Goal: Task Accomplishment & Management: Use online tool/utility

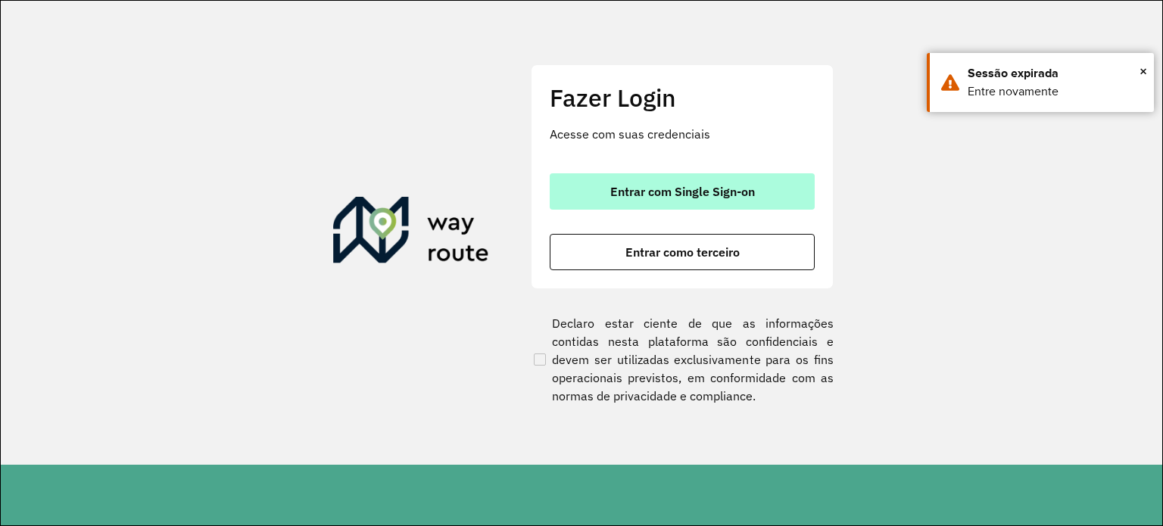
click at [592, 174] on button "Entrar com Single Sign-on" at bounding box center [682, 191] width 265 height 36
click at [603, 190] on button "Entrar com Single Sign-on" at bounding box center [682, 191] width 265 height 36
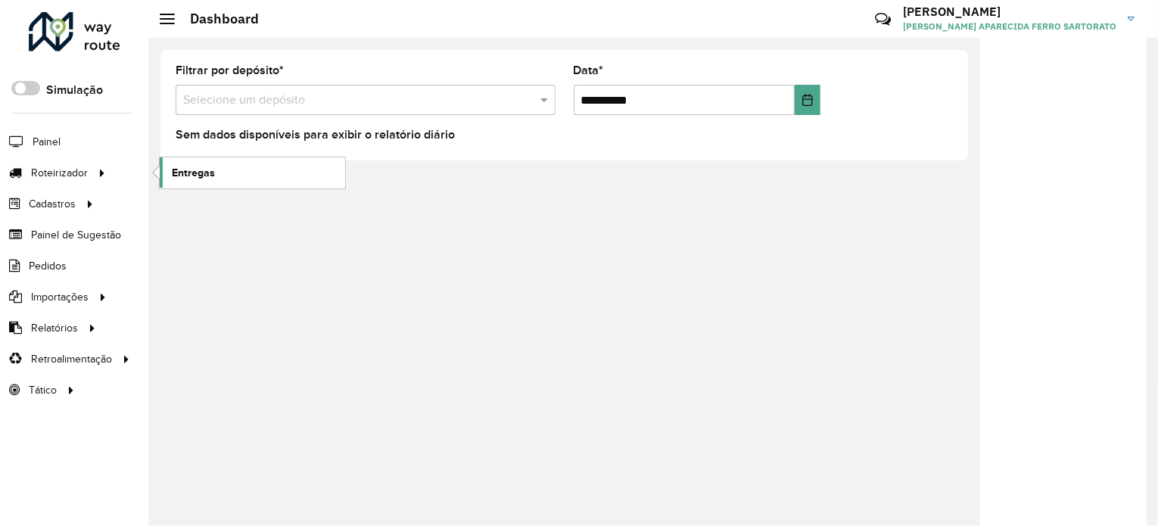
click at [185, 180] on link "Entregas" at bounding box center [252, 172] width 185 height 30
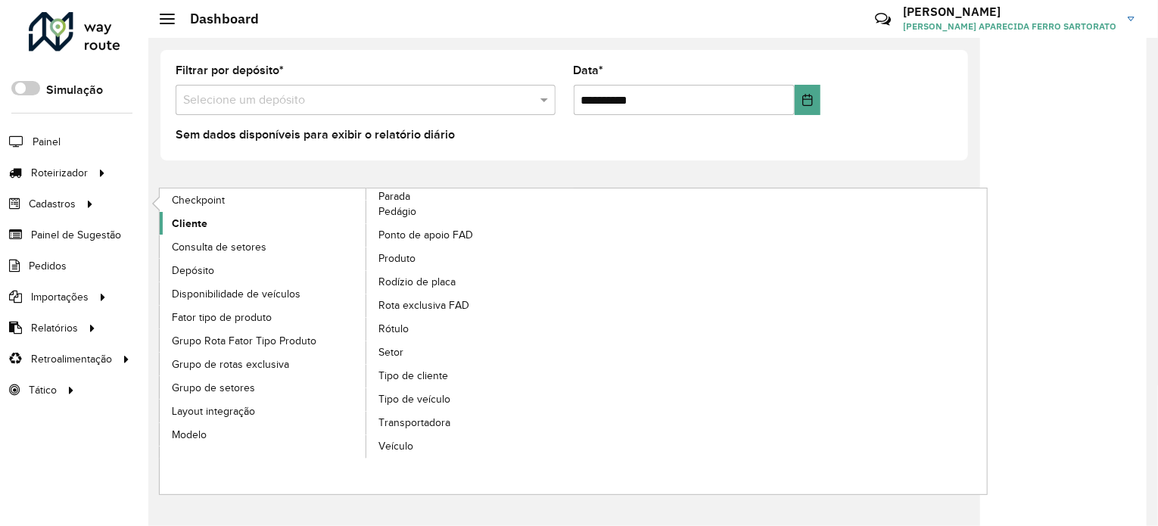
click at [231, 221] on link "Cliente" at bounding box center [263, 223] width 207 height 23
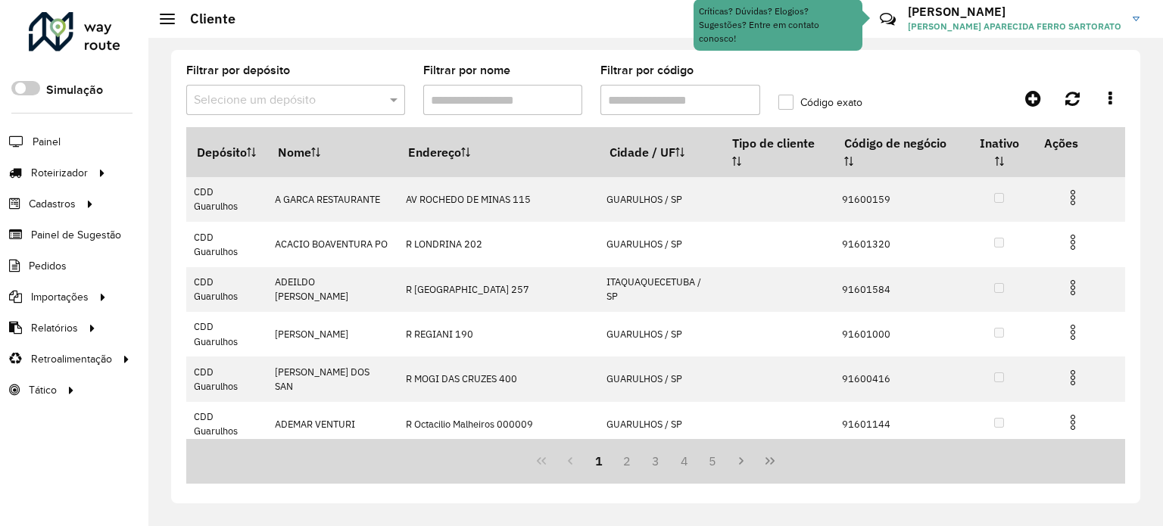
click at [636, 93] on input "Filtrar por código" at bounding box center [680, 100] width 160 height 30
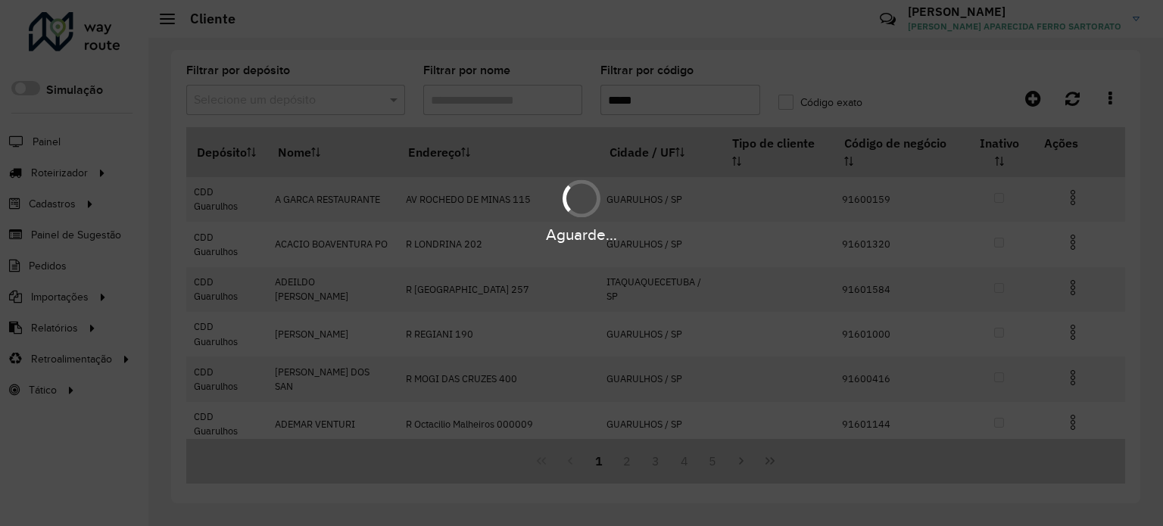
type input "*****"
click at [221, 101] on div "Aguarde..." at bounding box center [581, 263] width 1163 height 526
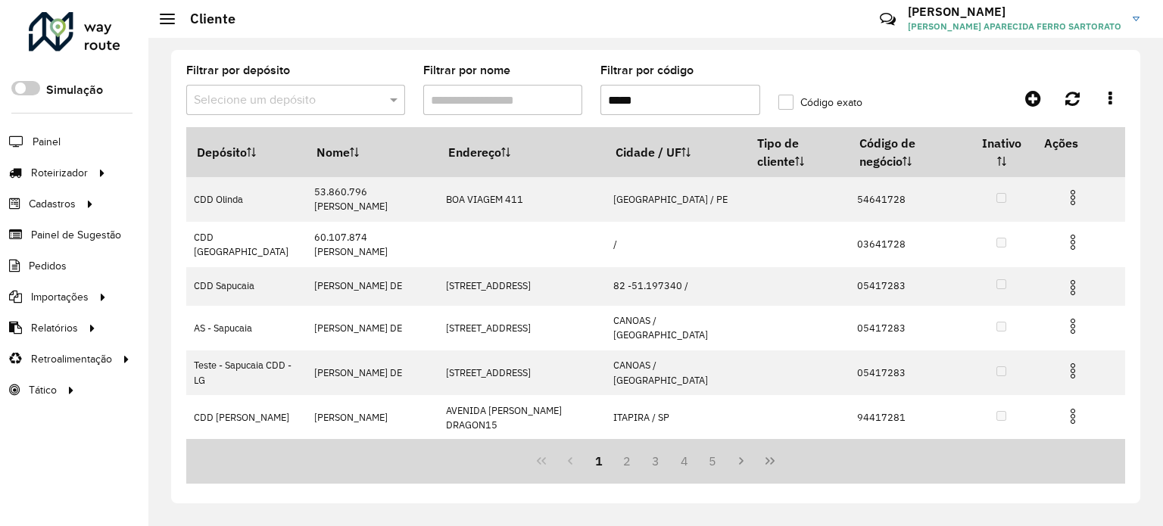
click at [218, 103] on input "text" at bounding box center [280, 101] width 173 height 18
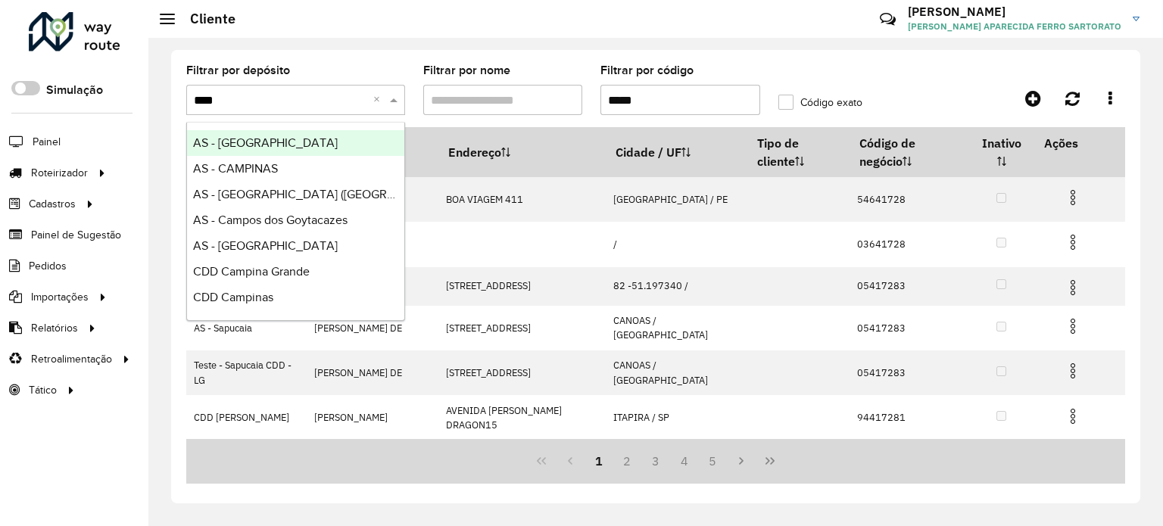
type input "*****"
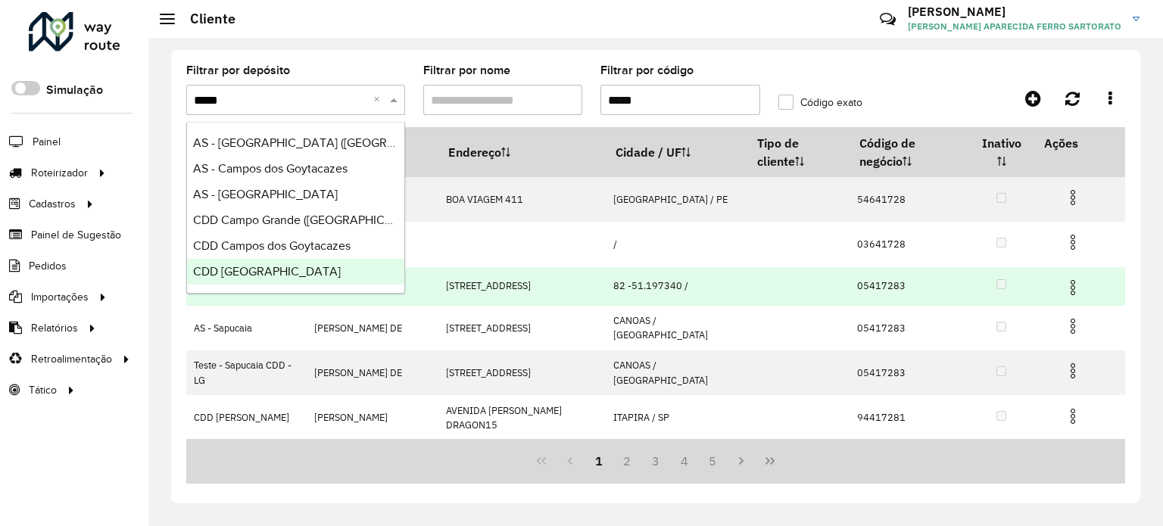
click at [277, 269] on span "CDD São José dos Campos" at bounding box center [267, 271] width 148 height 13
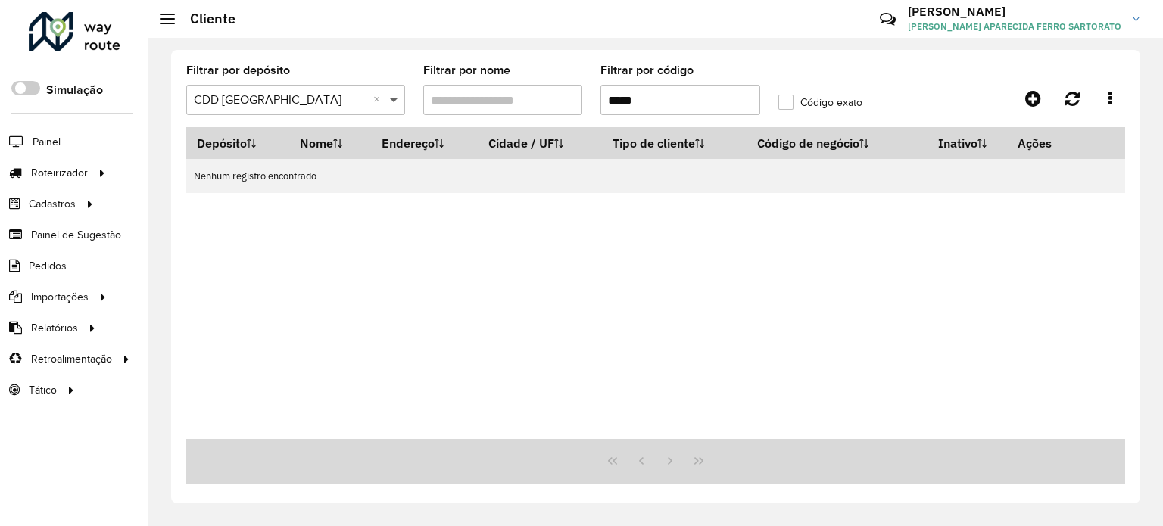
click at [392, 99] on span at bounding box center [395, 100] width 19 height 18
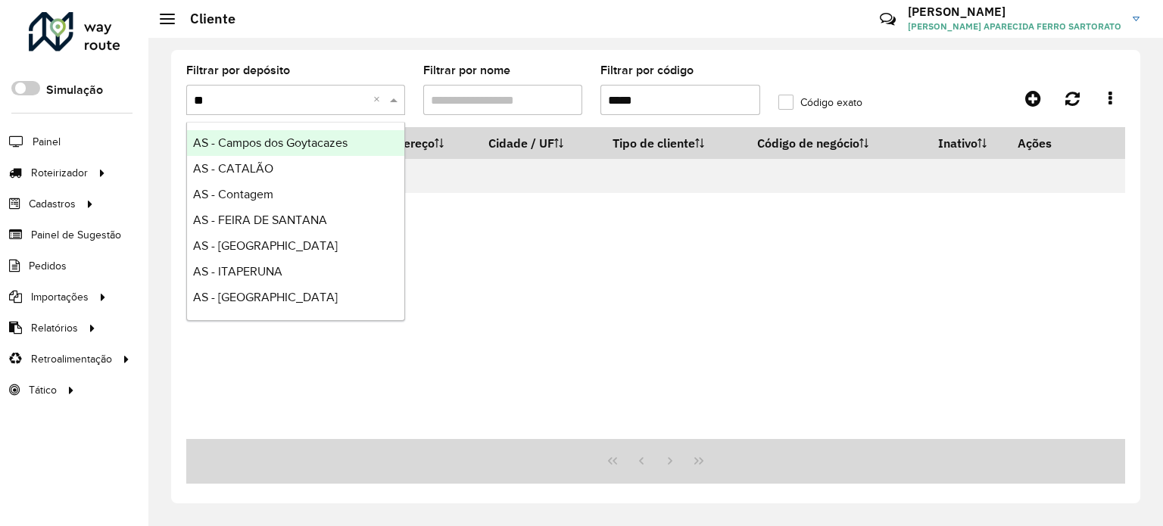
type input "***"
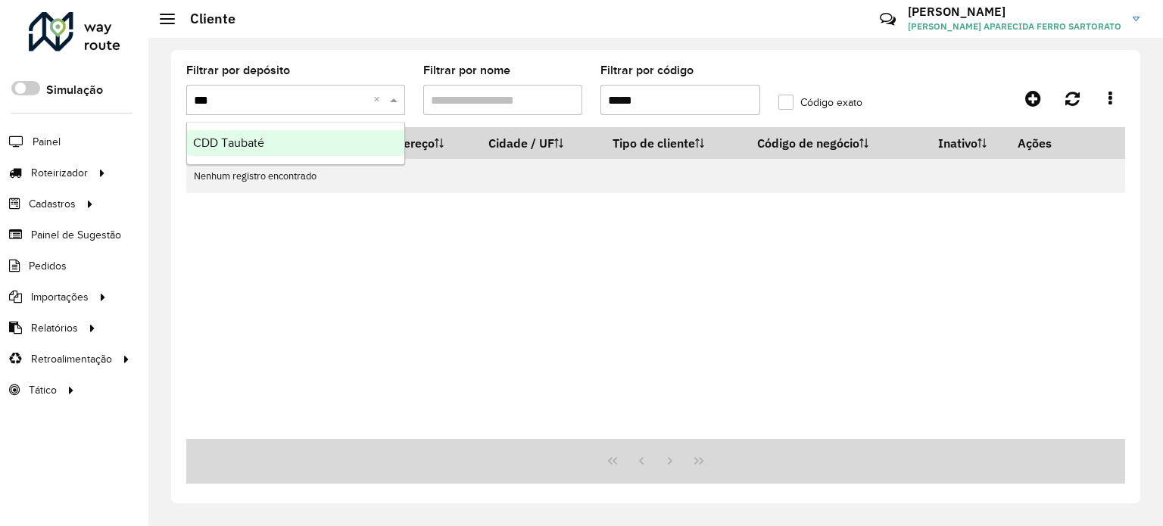
click at [254, 142] on span "CDD Taubaté" at bounding box center [228, 142] width 71 height 13
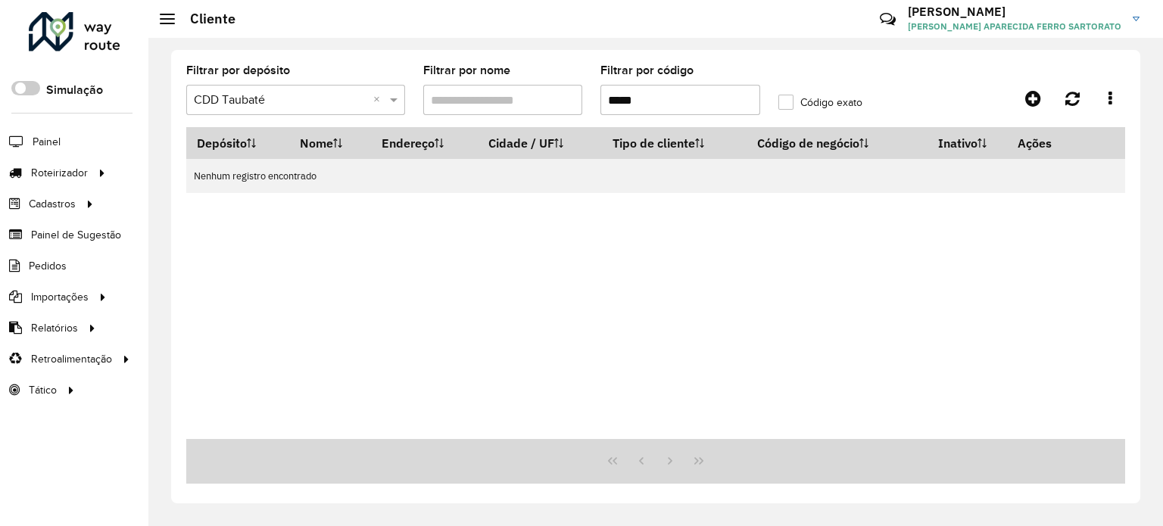
click at [611, 102] on input "*****" at bounding box center [680, 100] width 160 height 30
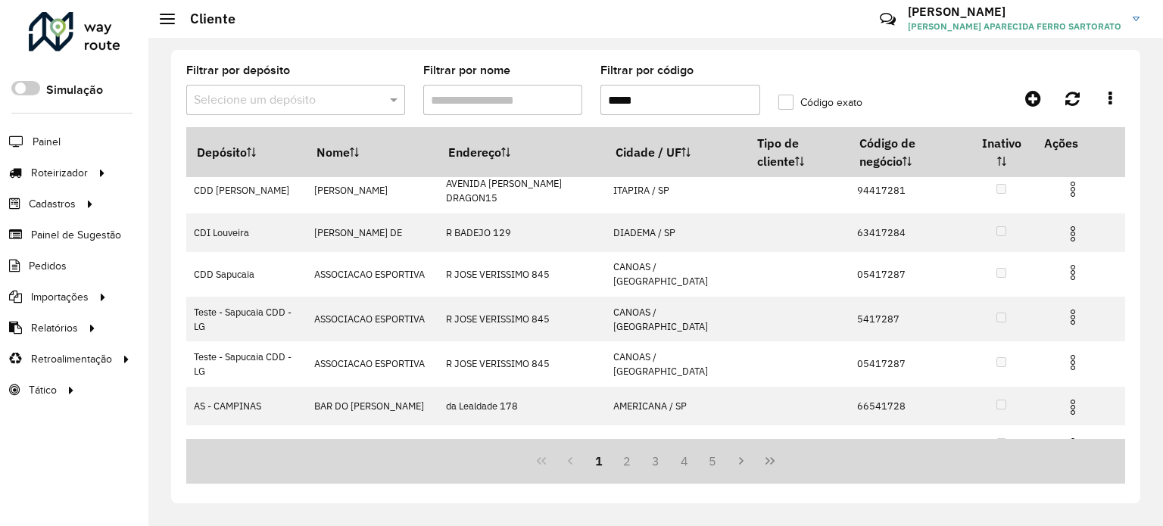
scroll to position [243, 0]
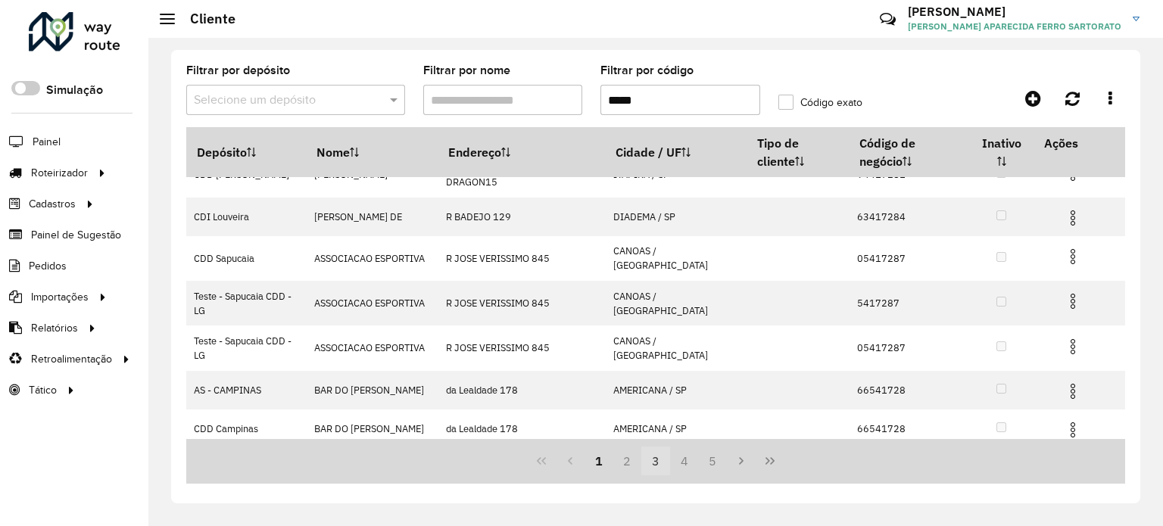
click at [657, 461] on button "3" at bounding box center [655, 461] width 29 height 29
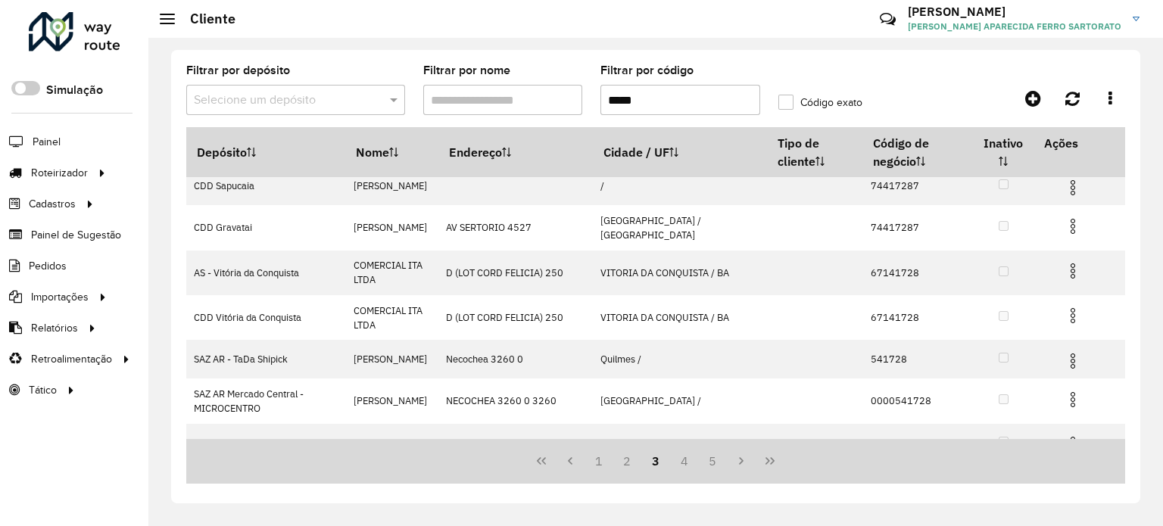
scroll to position [263, 0]
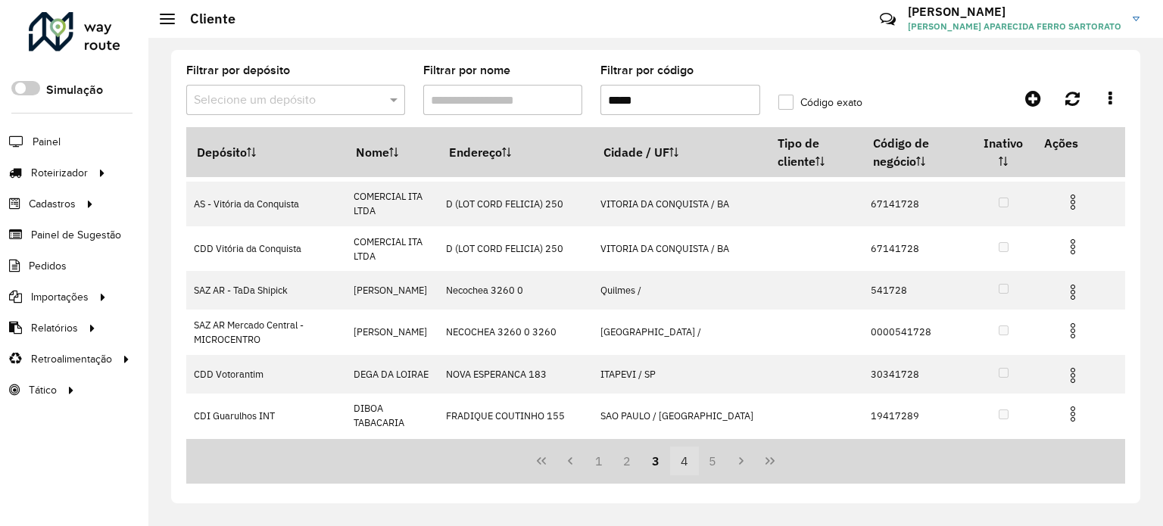
click at [681, 460] on button "4" at bounding box center [684, 461] width 29 height 29
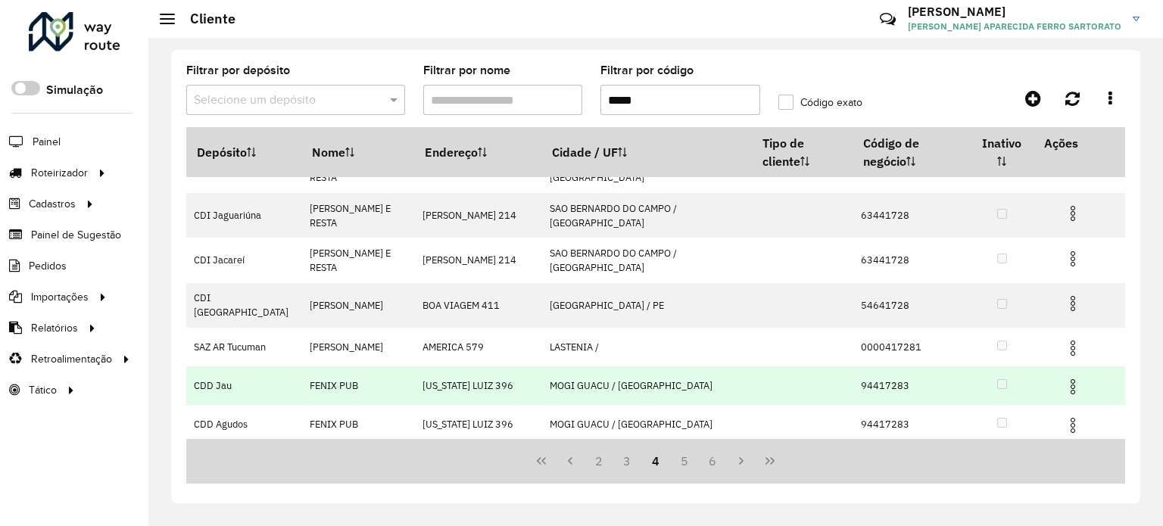
scroll to position [256, 0]
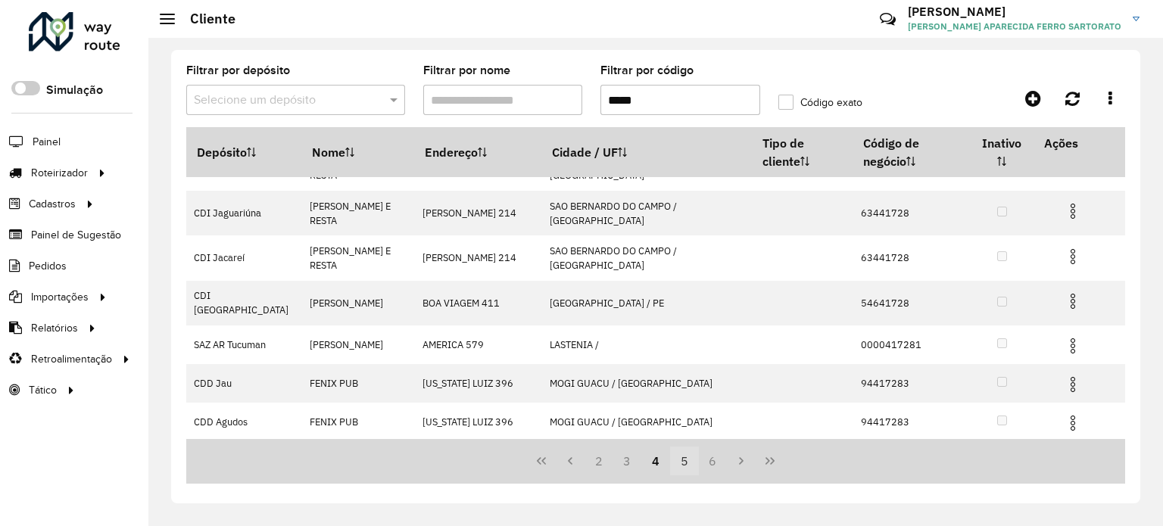
click at [683, 461] on button "5" at bounding box center [684, 461] width 29 height 29
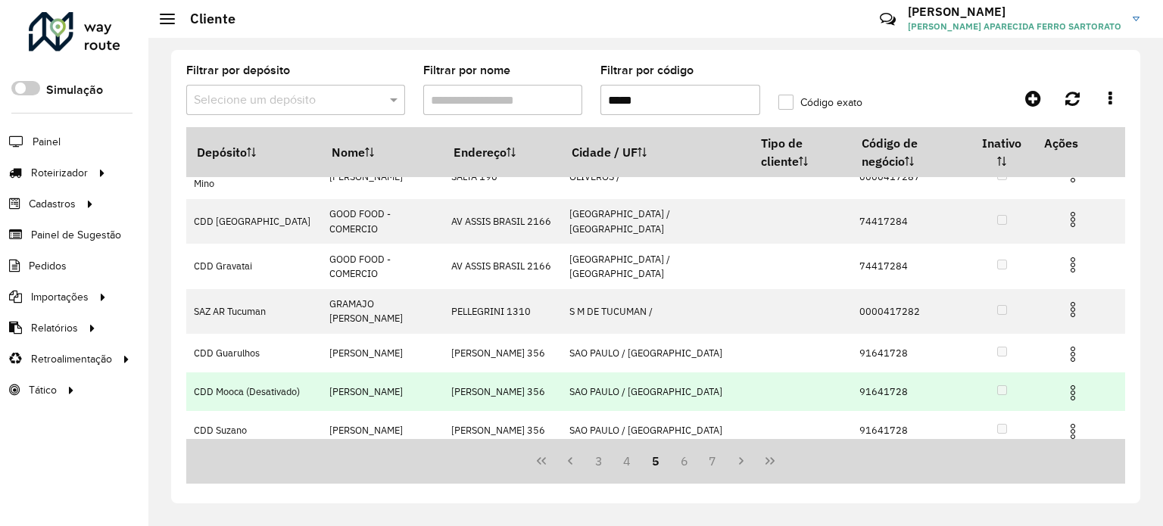
scroll to position [181, 0]
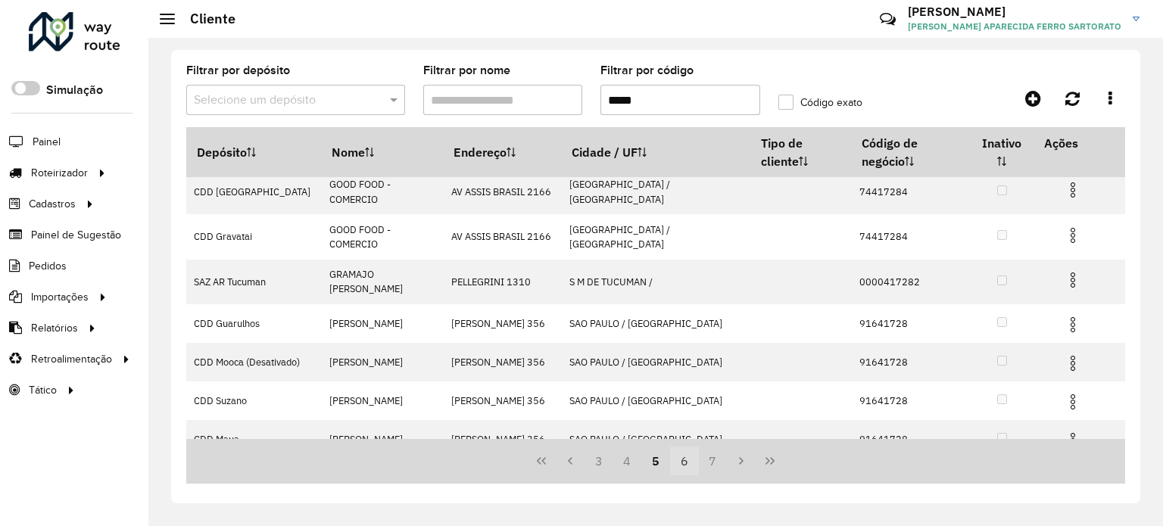
click at [683, 460] on button "6" at bounding box center [684, 461] width 29 height 29
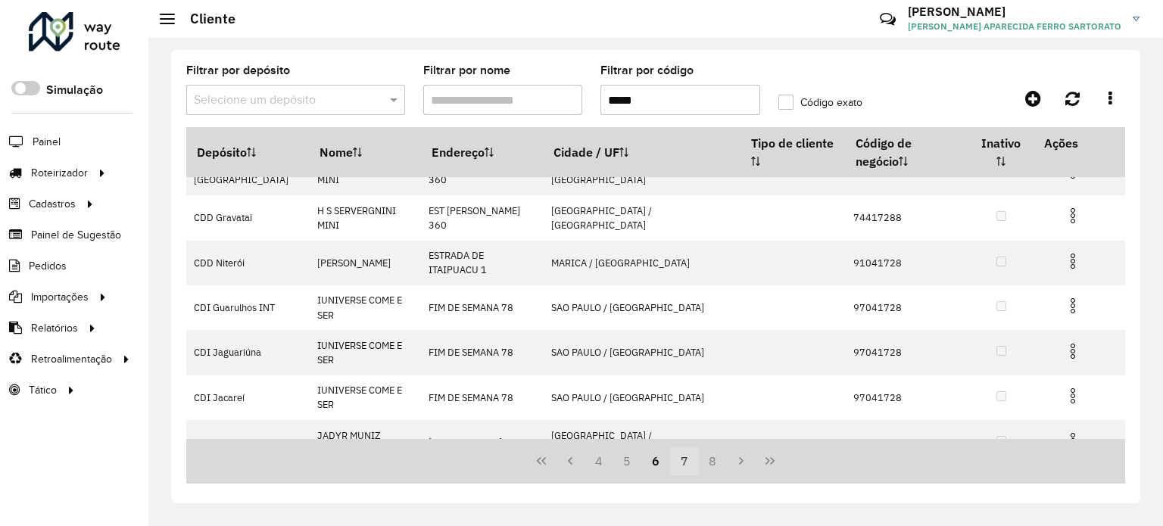
click at [683, 461] on button "7" at bounding box center [684, 461] width 29 height 29
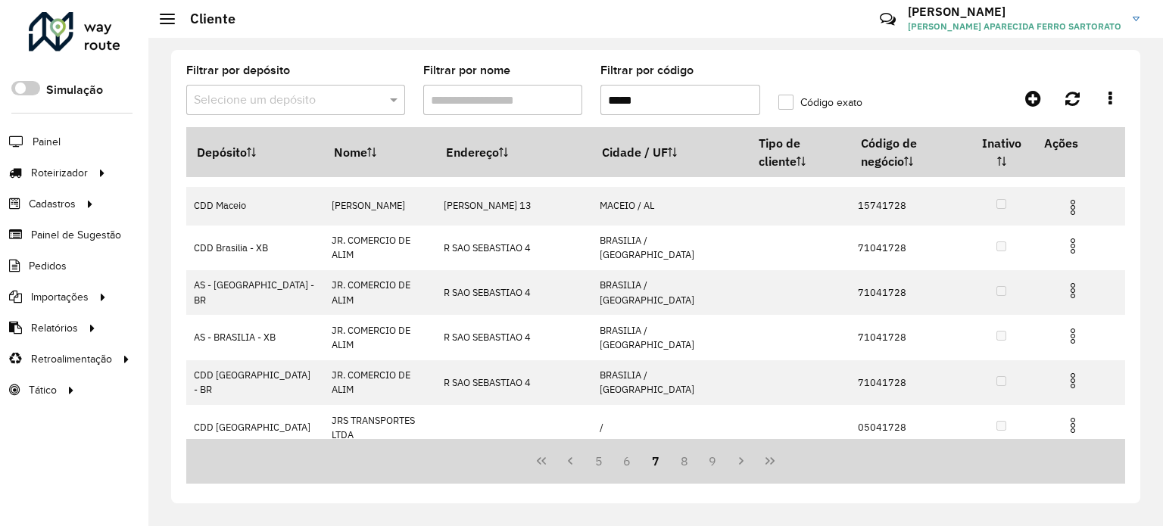
scroll to position [230, 0]
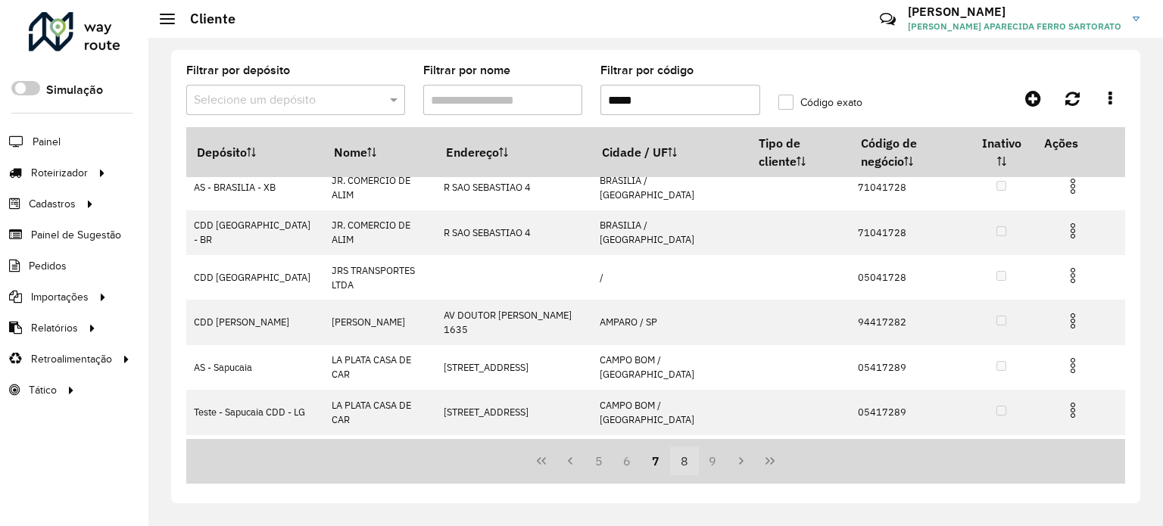
click at [682, 461] on button "8" at bounding box center [684, 461] width 29 height 29
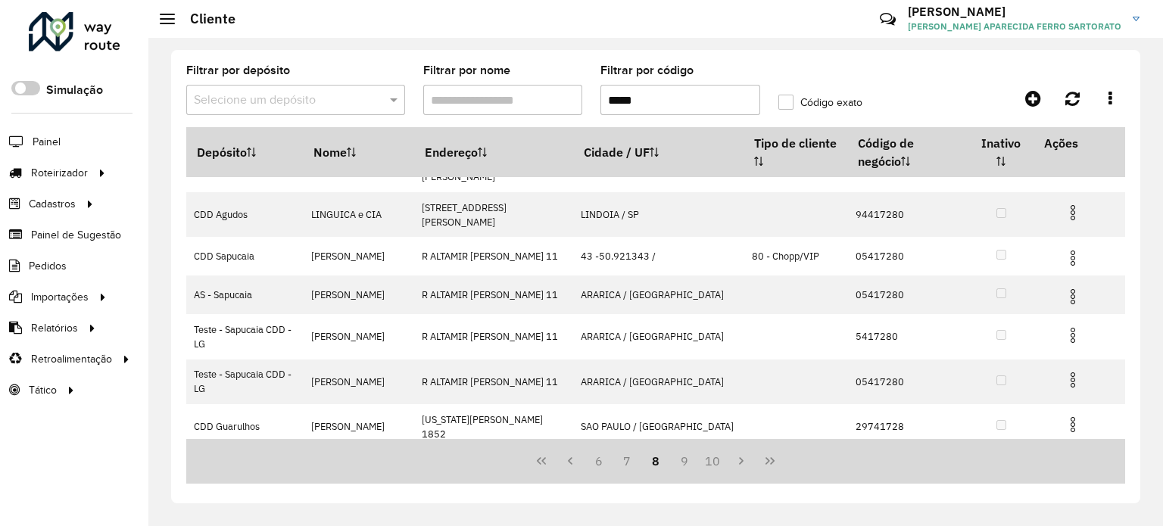
scroll to position [269, 0]
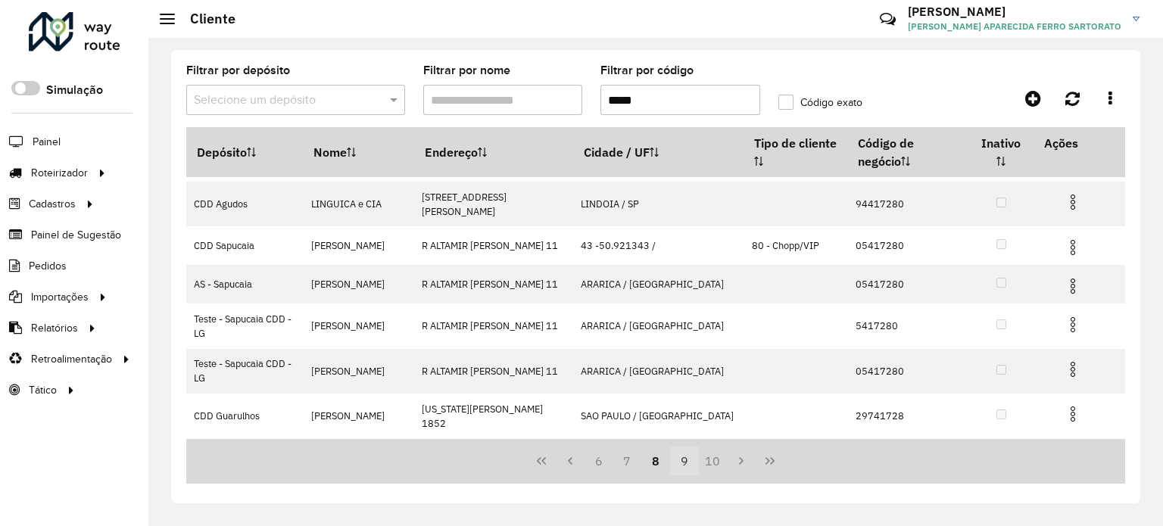
click at [687, 459] on button "9" at bounding box center [684, 461] width 29 height 29
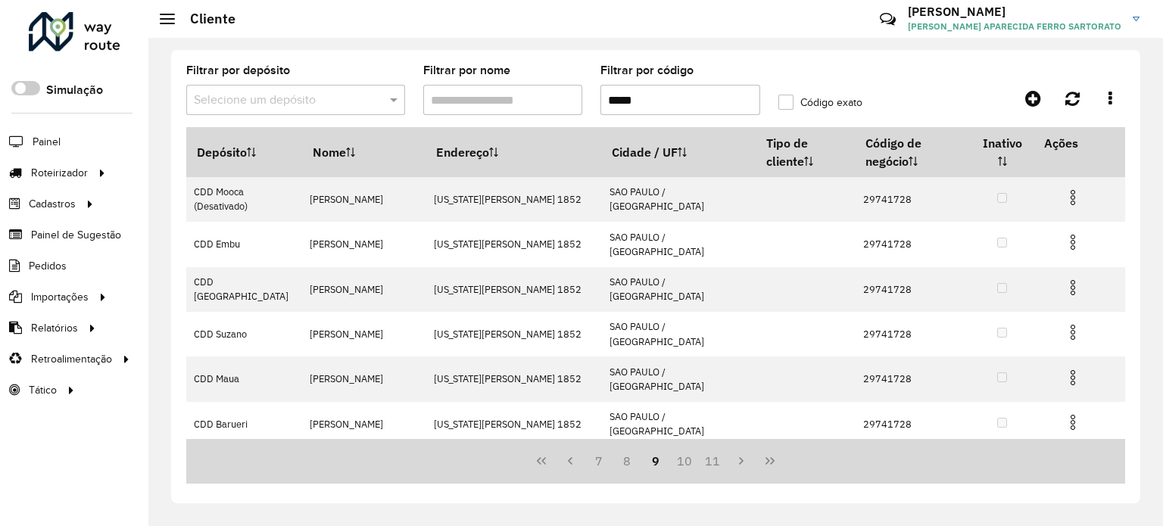
click at [687, 459] on button "10" at bounding box center [684, 461] width 29 height 29
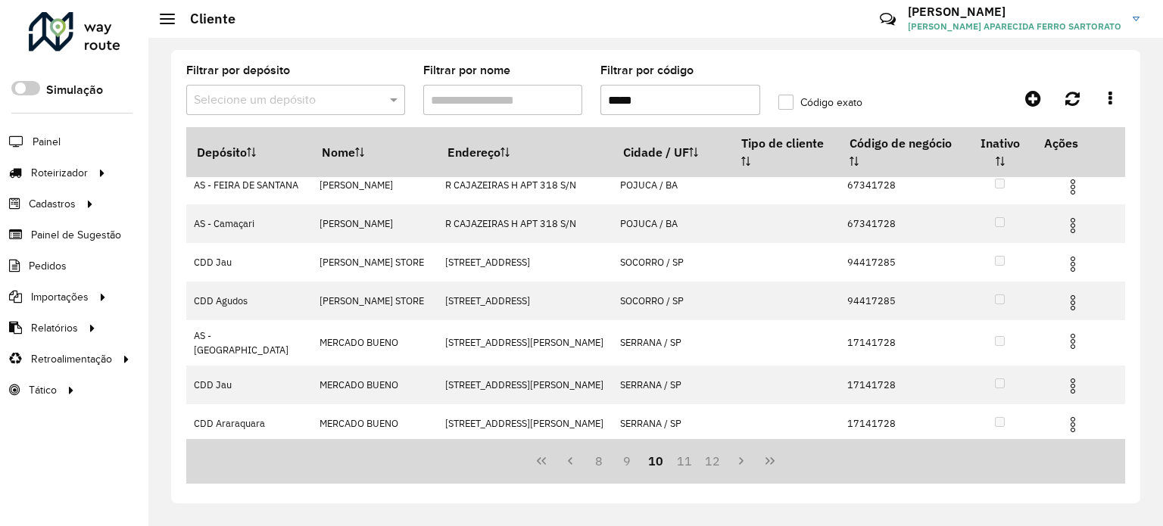
scroll to position [230, 0]
click at [686, 462] on button "11" at bounding box center [684, 461] width 29 height 29
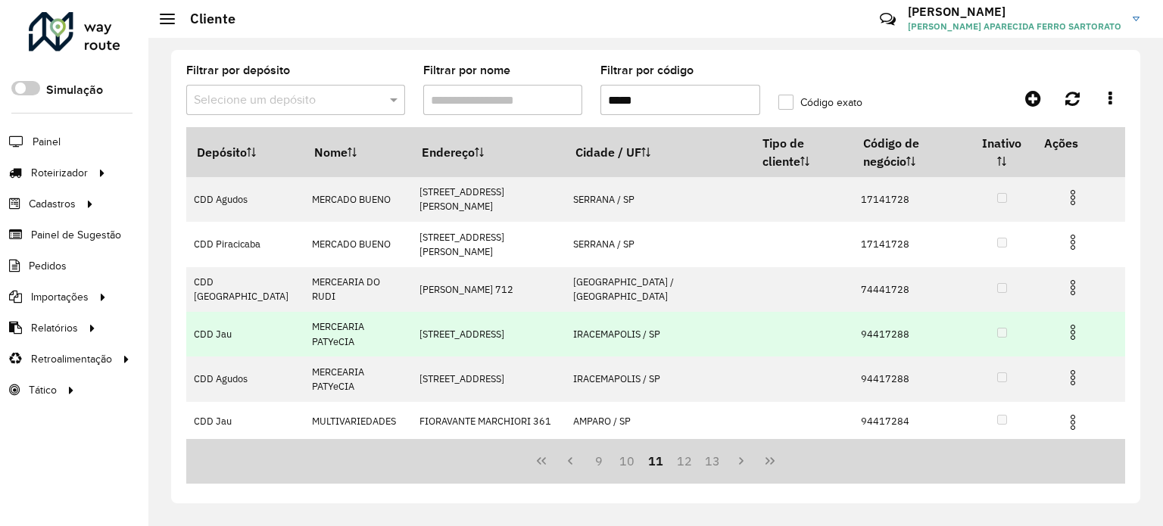
scroll to position [250, 0]
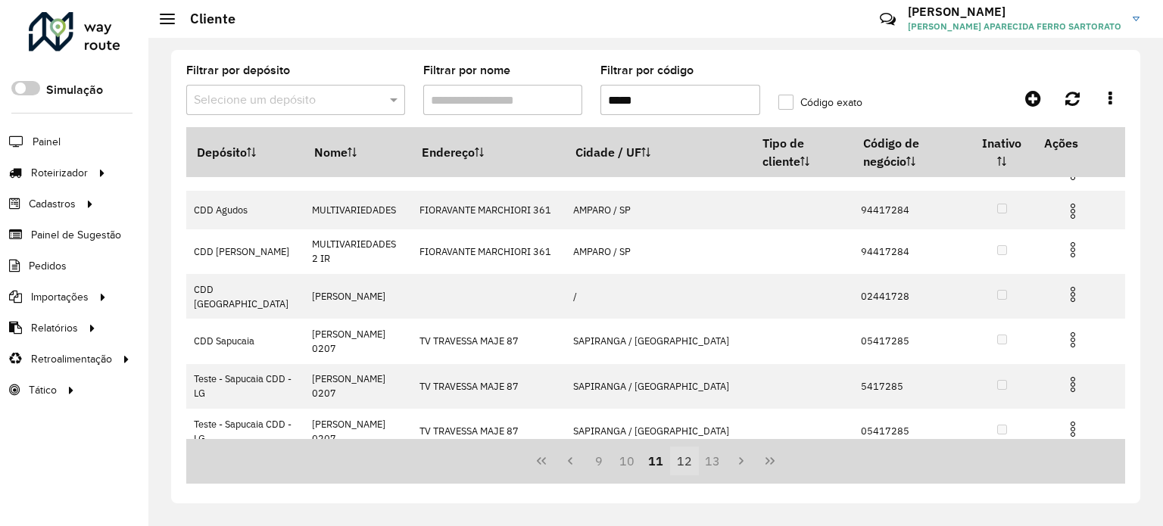
click at [684, 461] on button "12" at bounding box center [684, 461] width 29 height 29
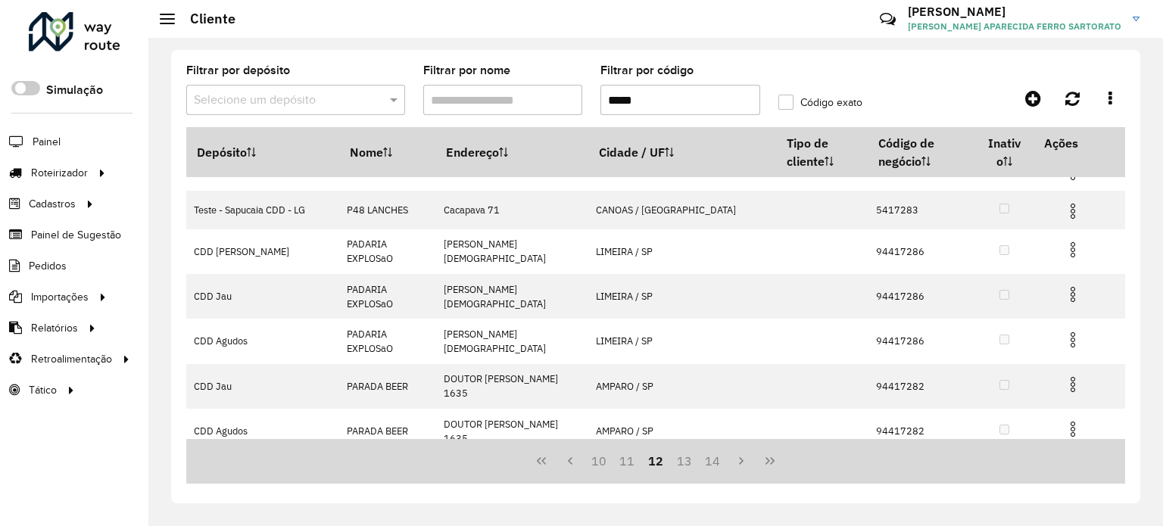
scroll to position [0, 0]
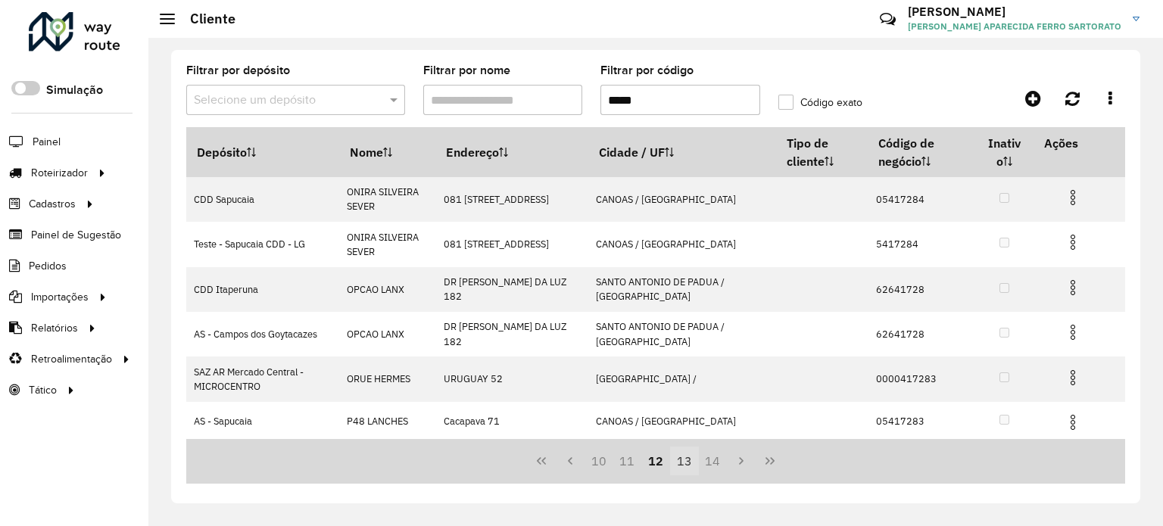
click at [686, 459] on button "13" at bounding box center [684, 461] width 29 height 29
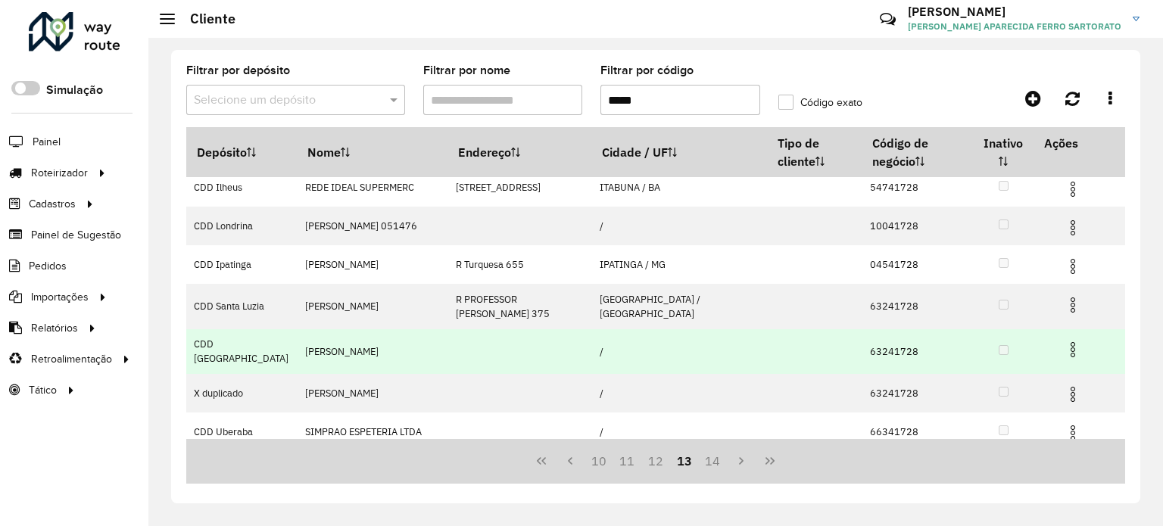
scroll to position [237, 0]
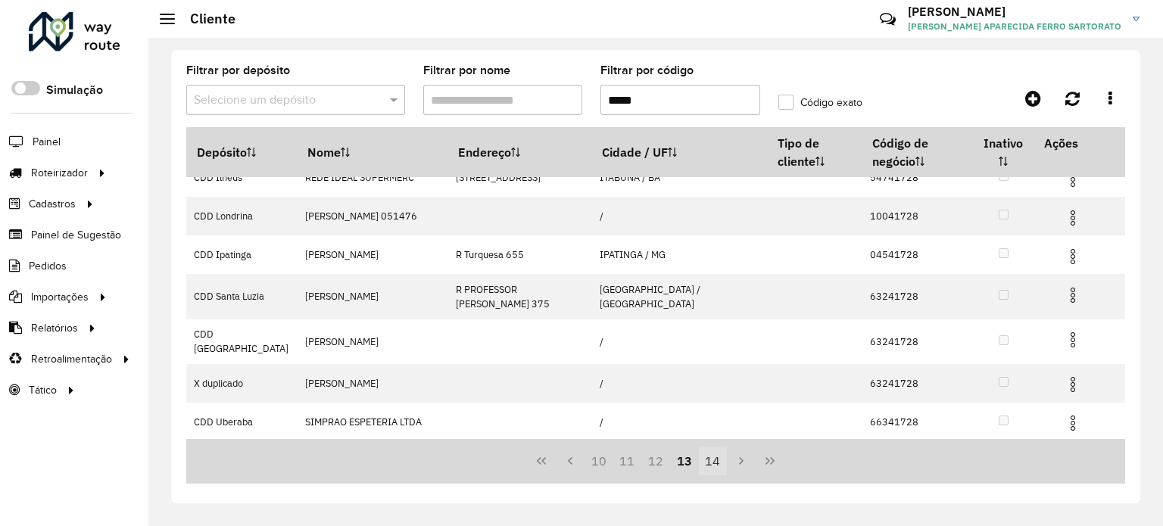
click at [713, 460] on button "14" at bounding box center [713, 461] width 29 height 29
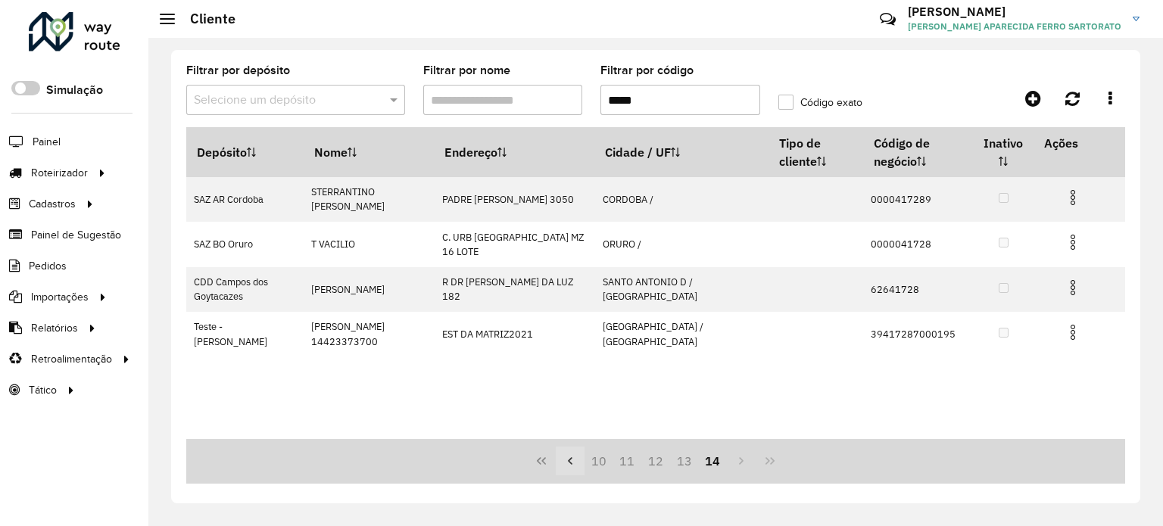
click at [568, 459] on icon "Previous Page" at bounding box center [570, 461] width 12 height 12
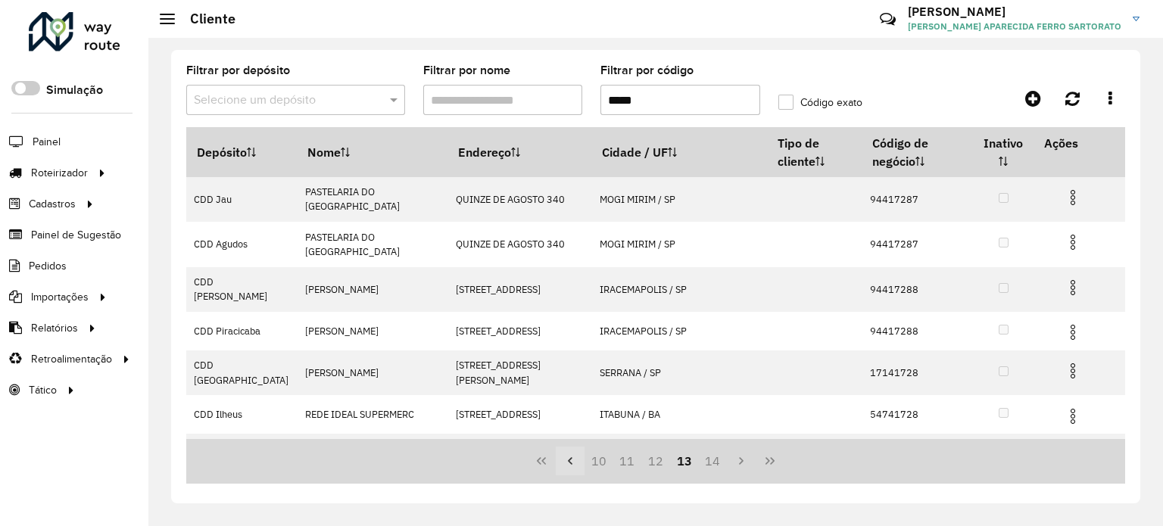
click at [568, 459] on icon "Previous Page" at bounding box center [570, 461] width 12 height 12
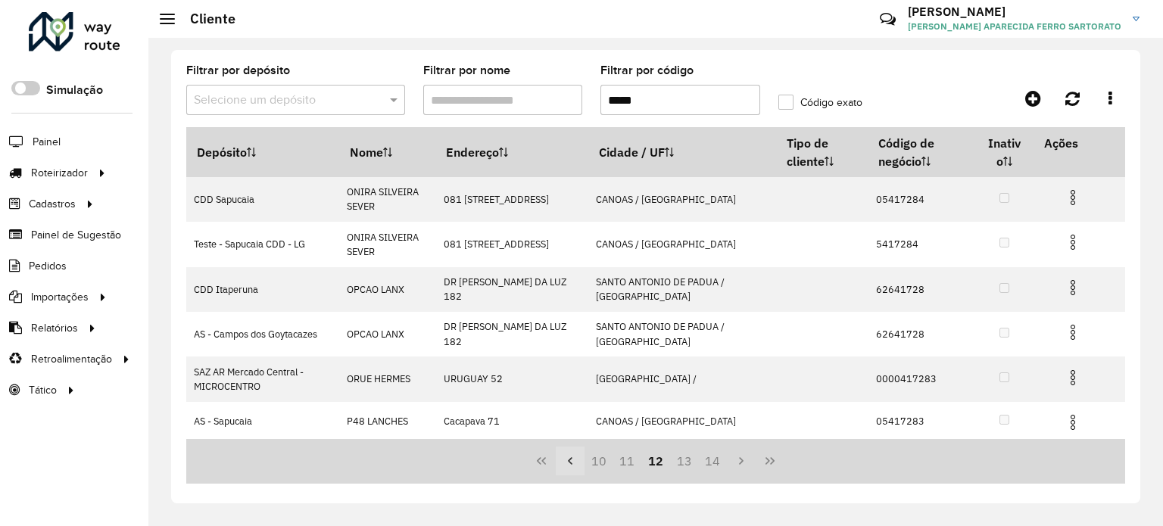
click at [568, 459] on icon "Previous Page" at bounding box center [570, 461] width 12 height 12
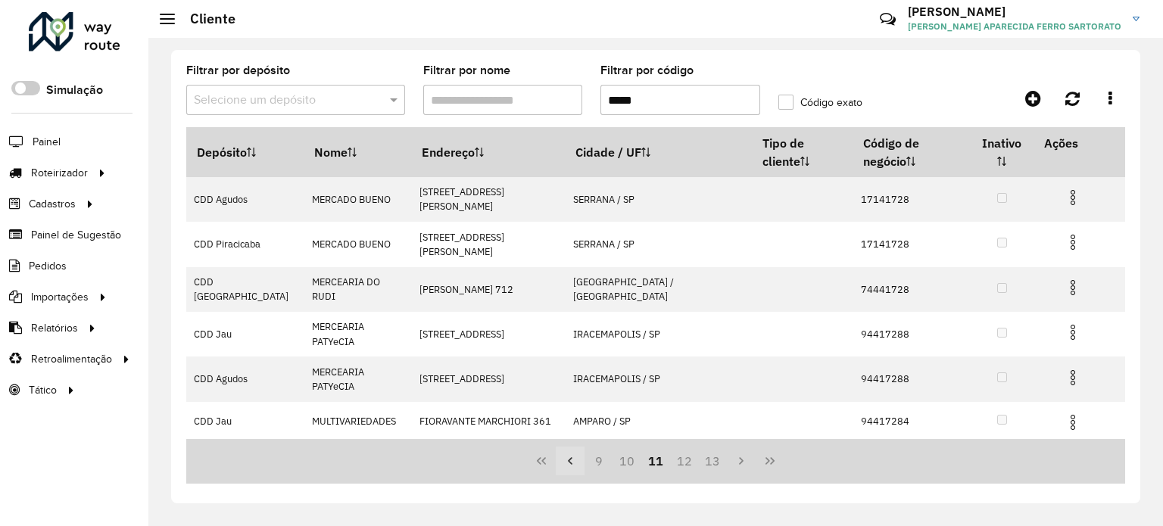
click at [568, 459] on icon "Previous Page" at bounding box center [570, 461] width 12 height 12
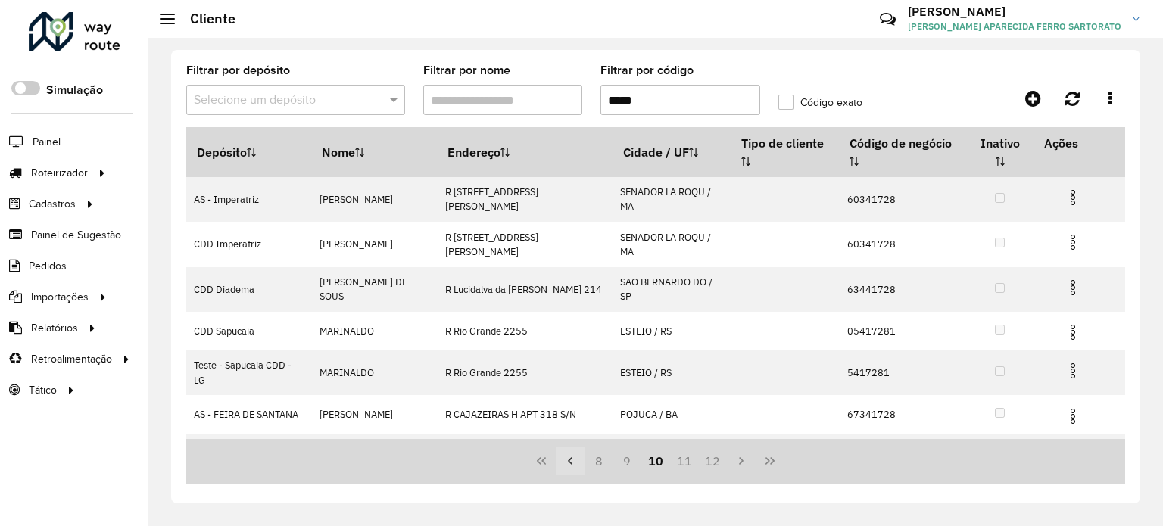
click at [568, 460] on icon "Previous Page" at bounding box center [570, 461] width 5 height 8
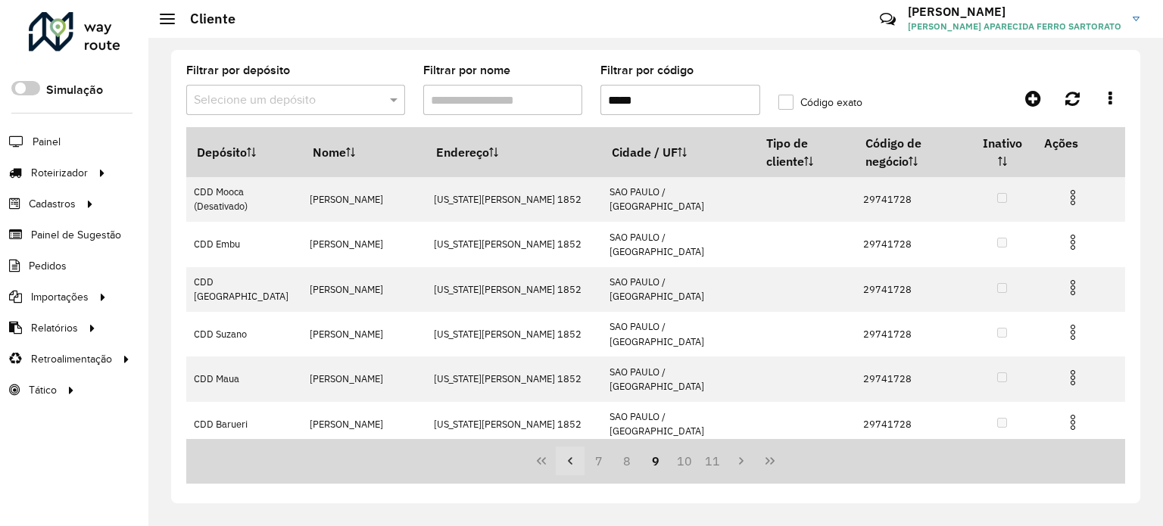
click at [568, 460] on icon "Previous Page" at bounding box center [570, 461] width 5 height 8
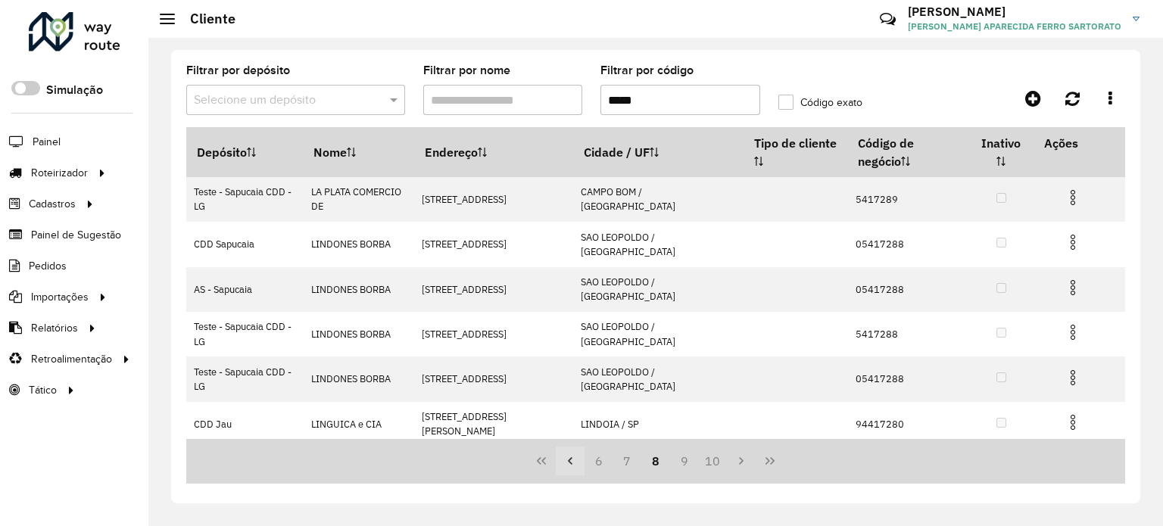
click at [568, 460] on icon "Previous Page" at bounding box center [570, 461] width 5 height 8
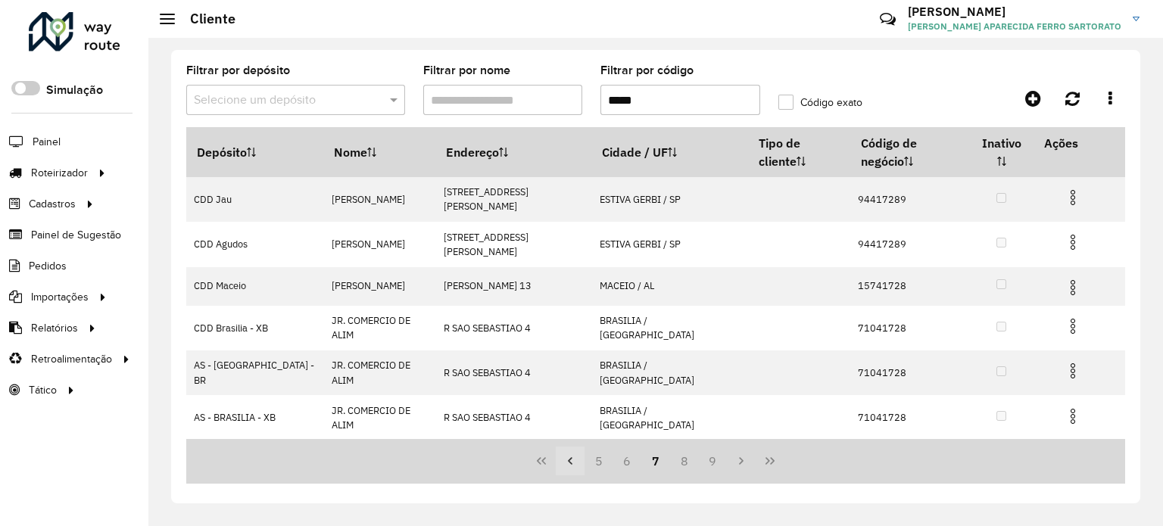
click at [568, 460] on icon "Previous Page" at bounding box center [570, 461] width 5 height 8
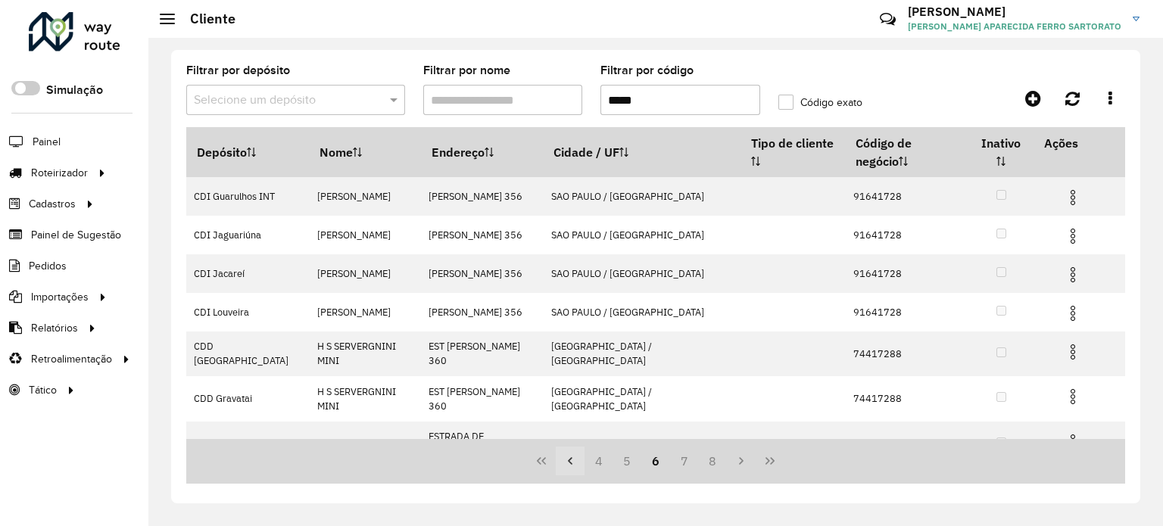
click at [568, 460] on icon "Previous Page" at bounding box center [570, 461] width 5 height 8
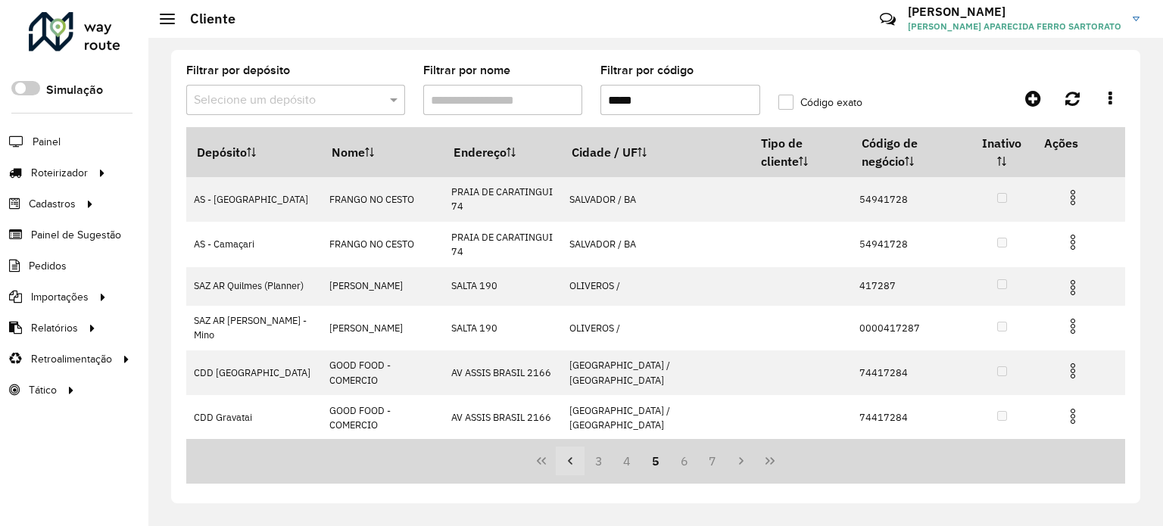
click at [568, 460] on icon "Previous Page" at bounding box center [570, 461] width 5 height 8
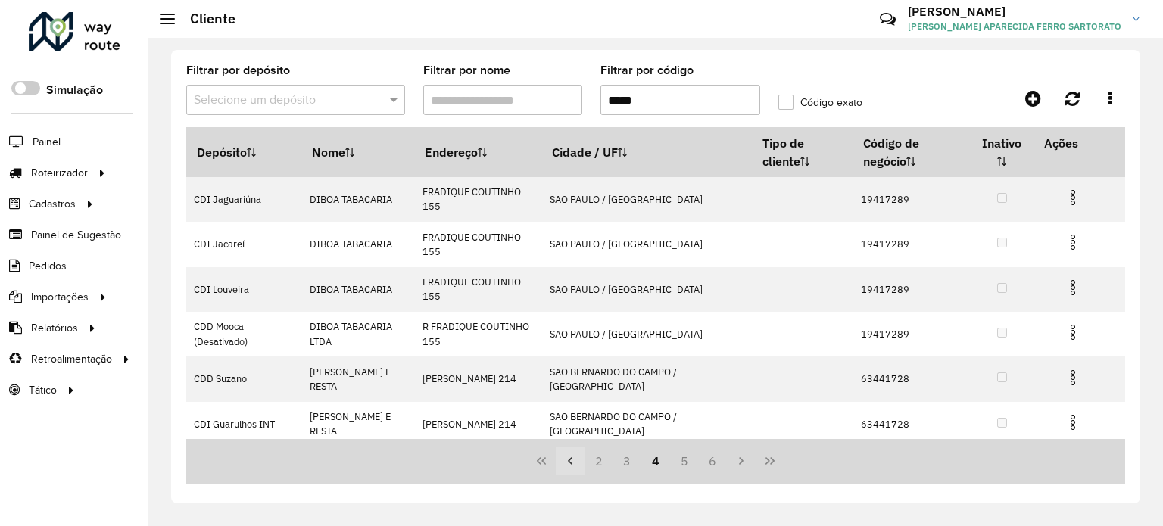
click at [568, 460] on icon "Previous Page" at bounding box center [570, 461] width 5 height 8
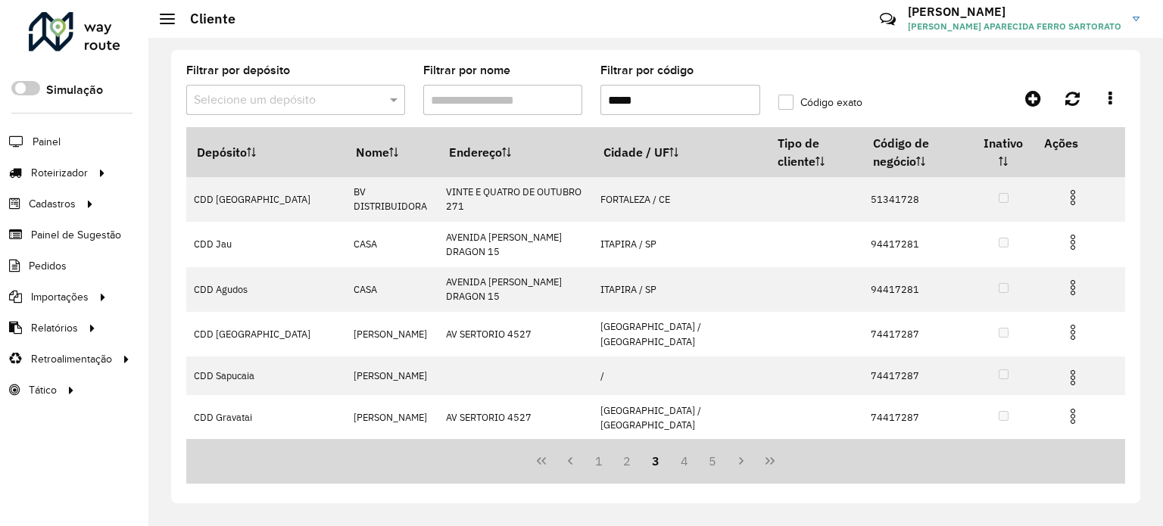
click at [262, 99] on input "text" at bounding box center [280, 101] width 173 height 18
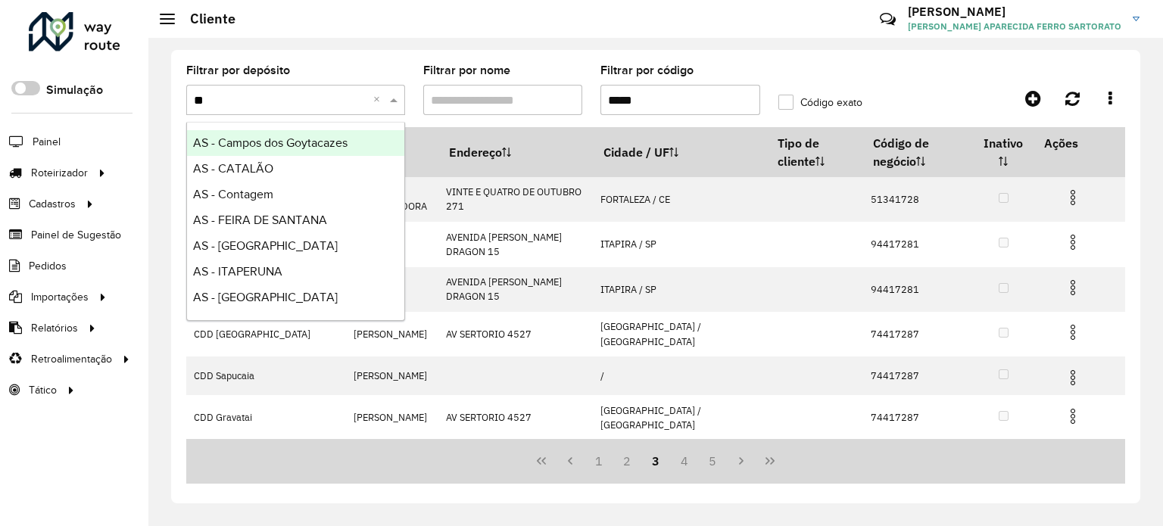
type input "***"
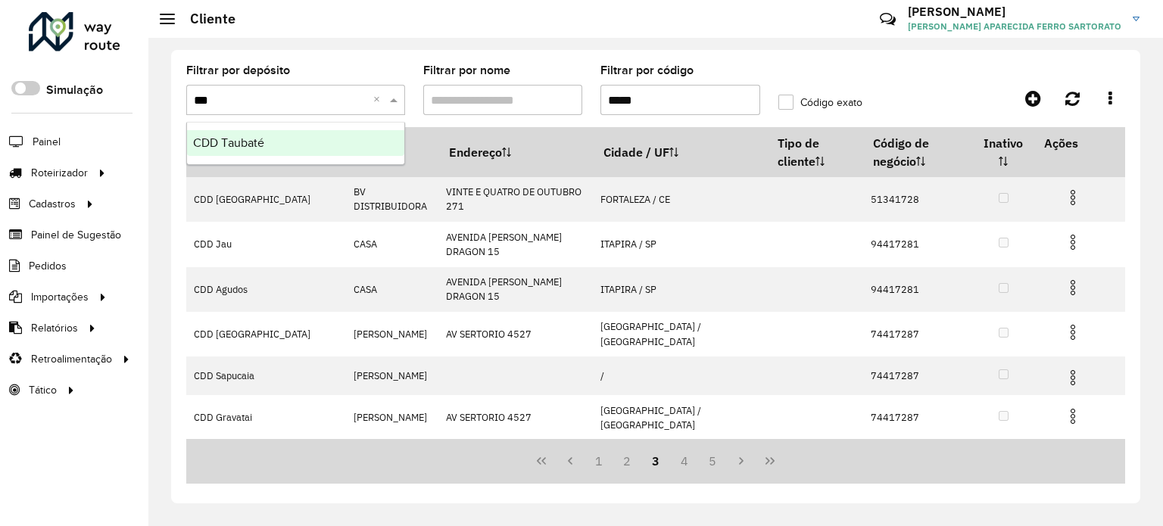
click at [269, 150] on div "CDD Taubaté" at bounding box center [295, 143] width 217 height 26
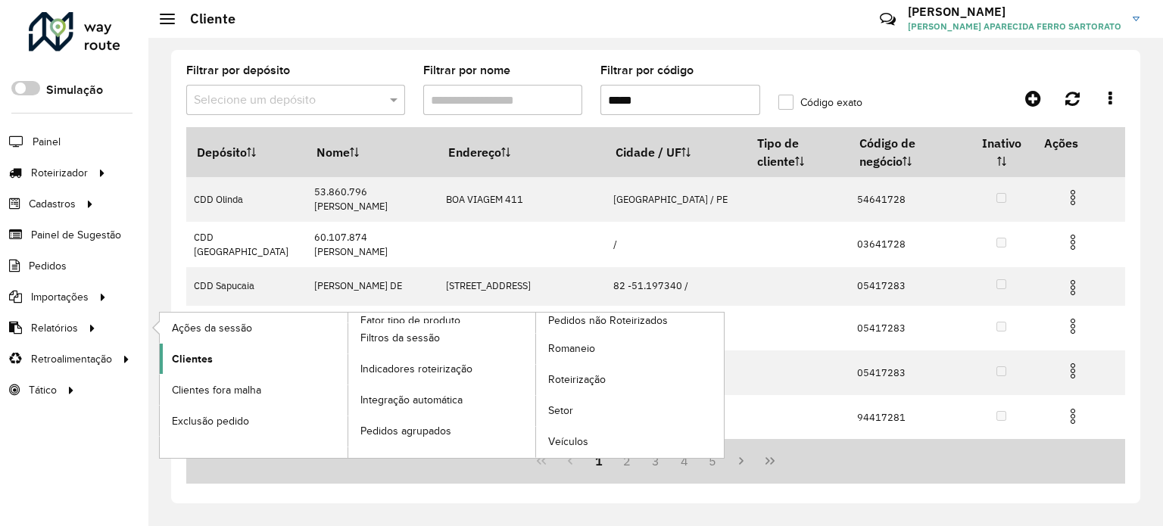
click at [183, 355] on span "Clientes" at bounding box center [192, 359] width 41 height 16
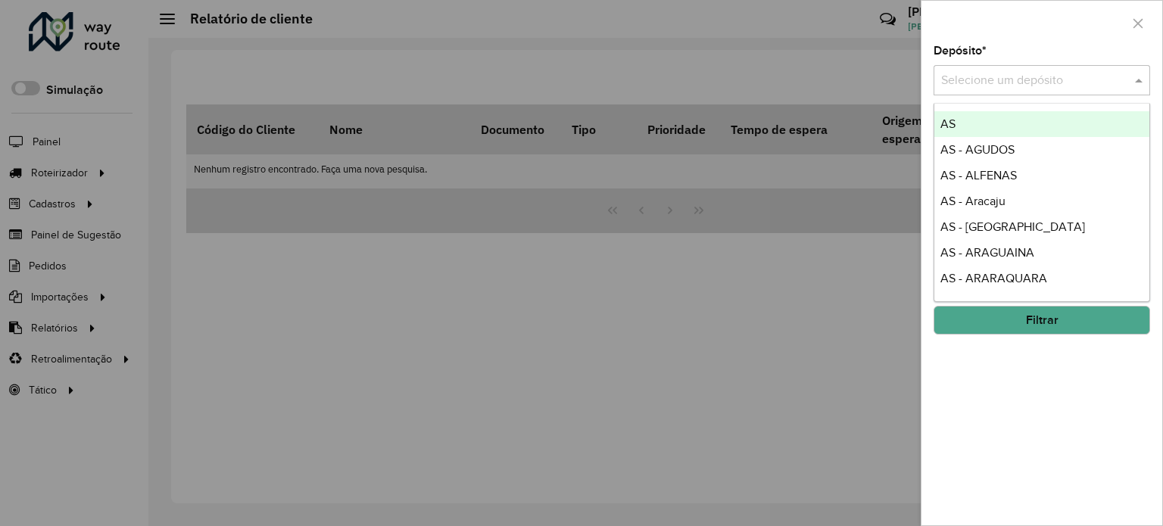
click at [998, 74] on input "text" at bounding box center [1026, 81] width 171 height 18
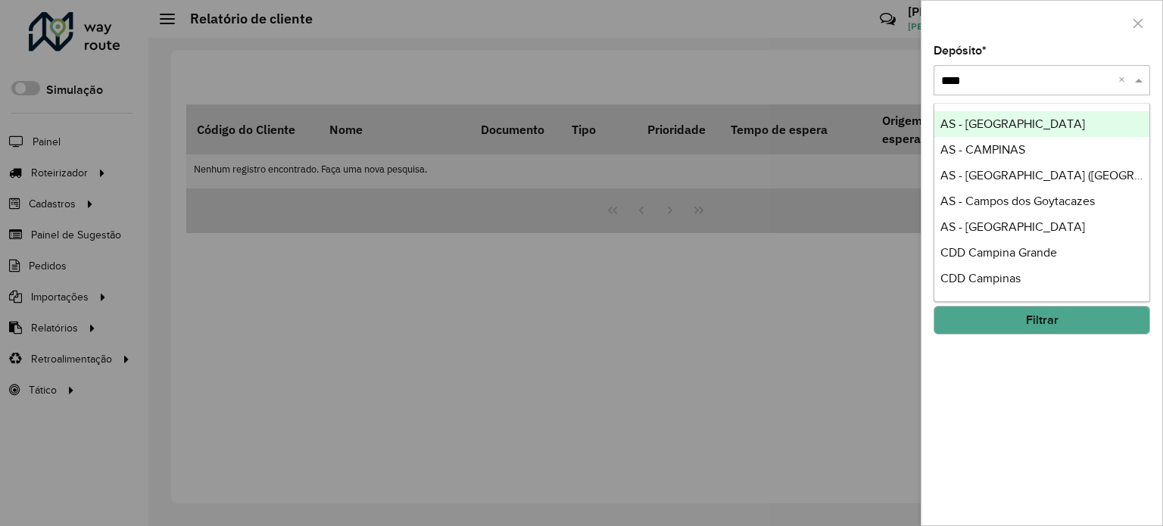
type input "*****"
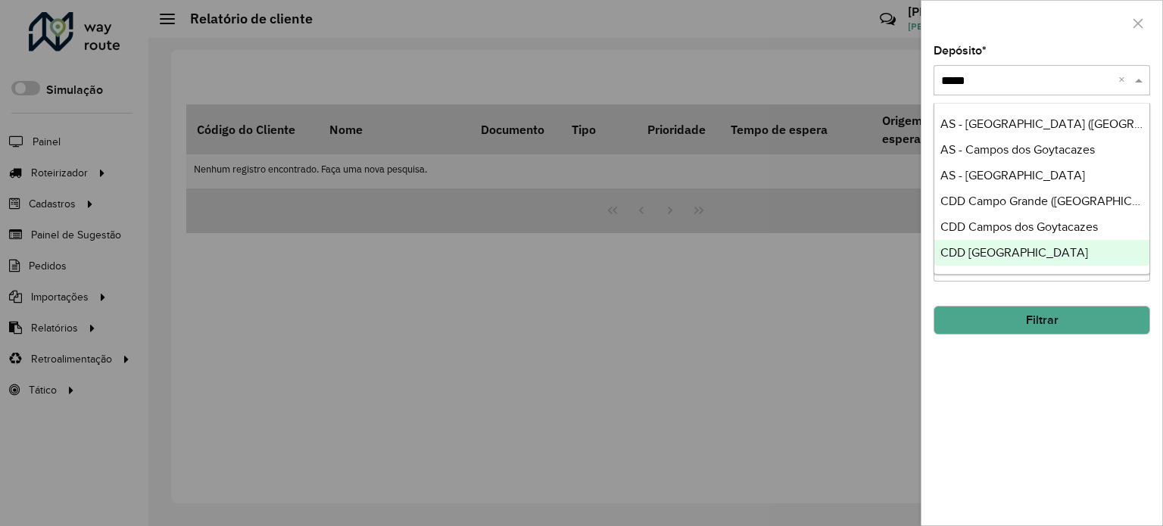
click at [1057, 256] on span "CDD São José dos Campos" at bounding box center [1014, 252] width 148 height 13
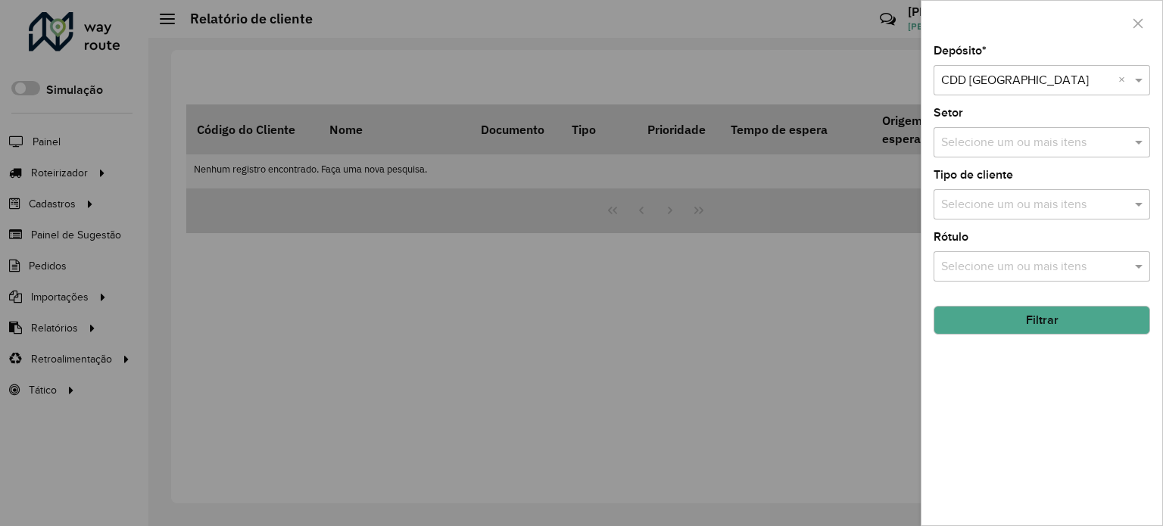
click at [1007, 323] on button "Filtrar" at bounding box center [1041, 320] width 216 height 29
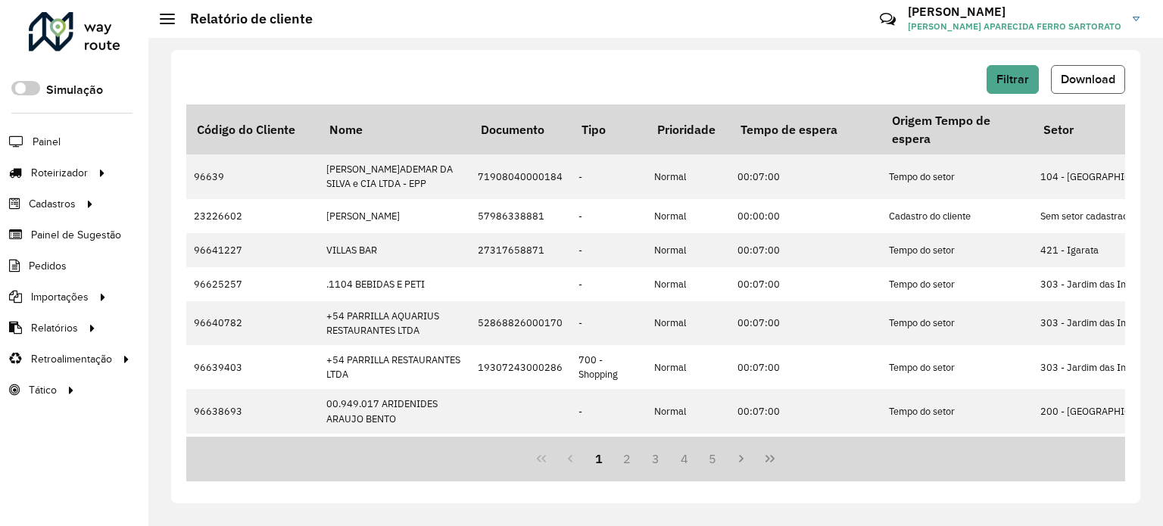
click at [1103, 80] on span "Download" at bounding box center [1087, 79] width 54 height 13
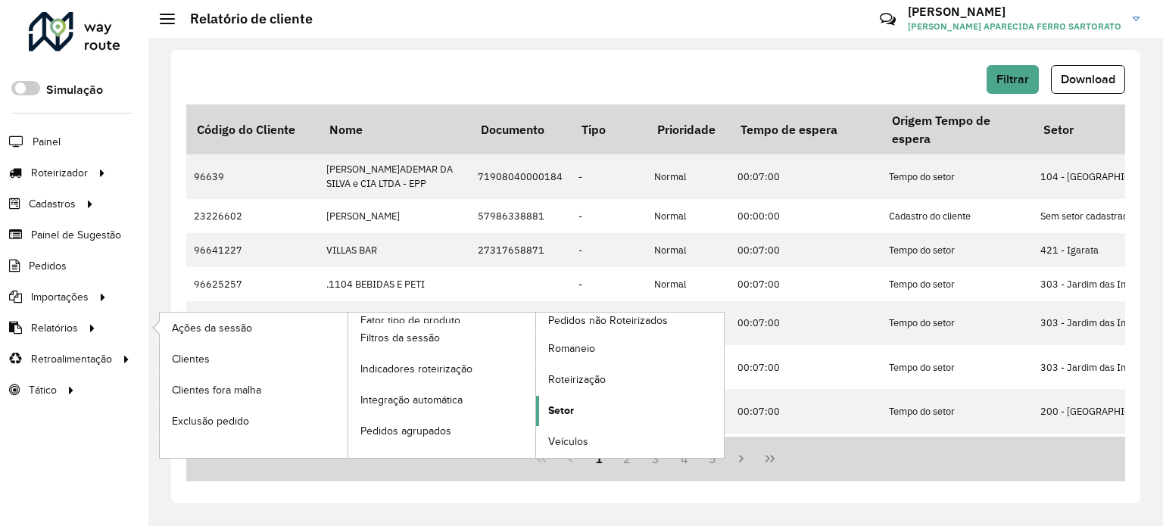
click at [568, 408] on span "Setor" at bounding box center [561, 411] width 26 height 16
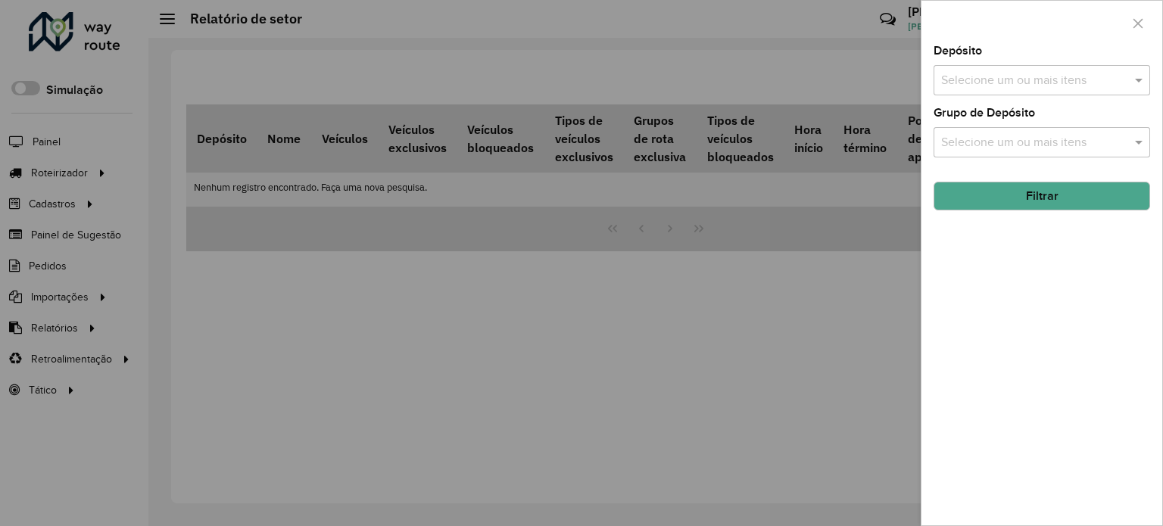
click at [1019, 82] on input "text" at bounding box center [1034, 81] width 194 height 18
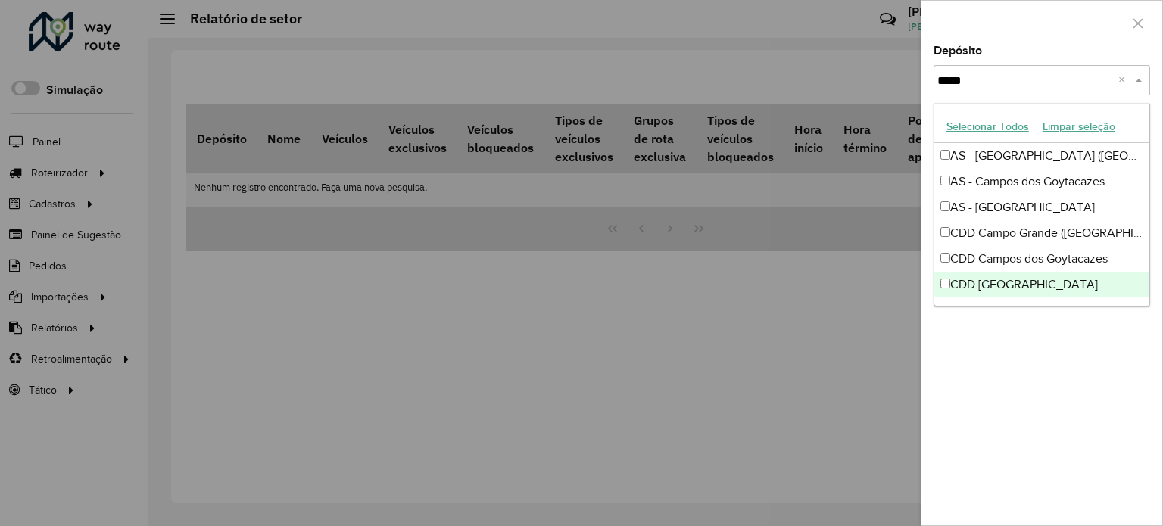
type input "*****"
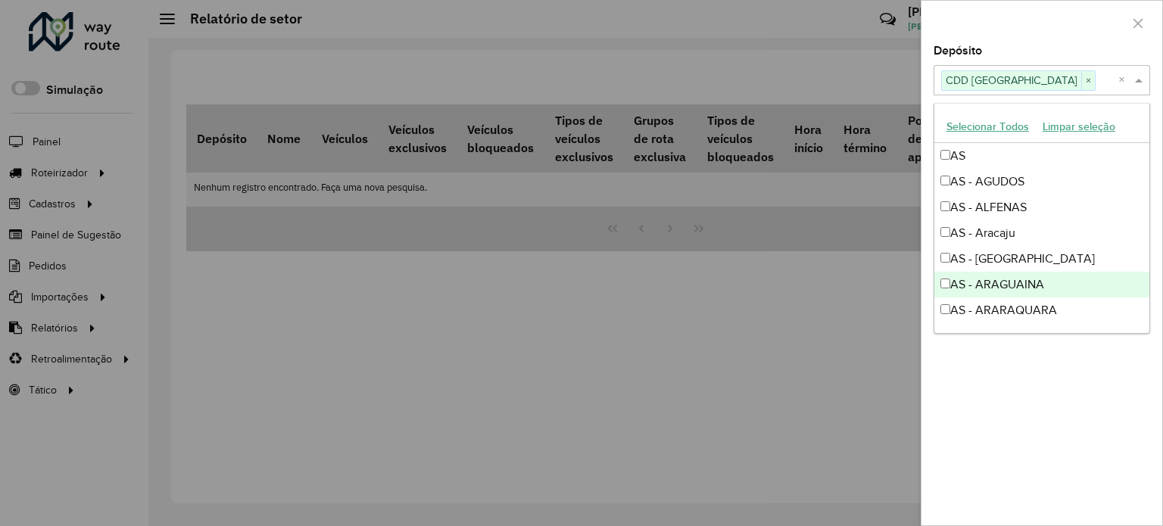
click at [1057, 444] on div "Depósito Selecione um ou mais itens CDD São José dos Campos × × Grupo de Depósi…" at bounding box center [1041, 285] width 241 height 480
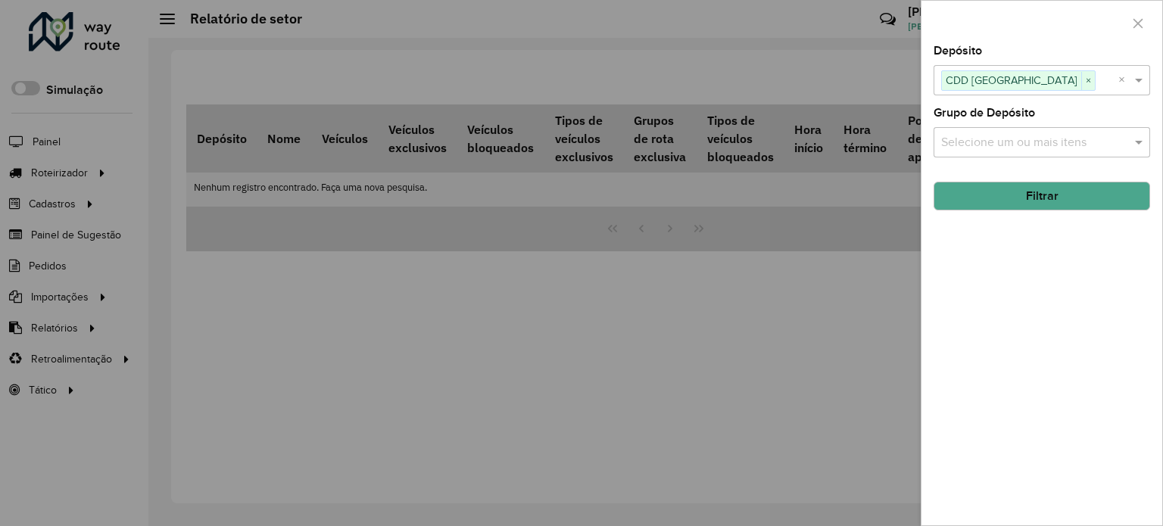
click at [977, 198] on button "Filtrar" at bounding box center [1041, 196] width 216 height 29
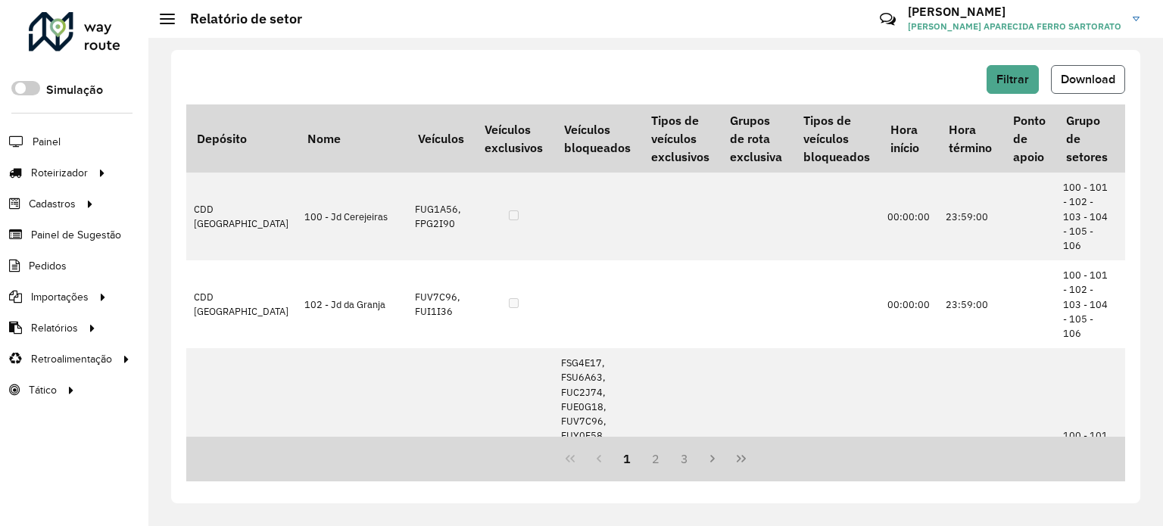
click at [1082, 85] on span "Download" at bounding box center [1087, 79] width 54 height 13
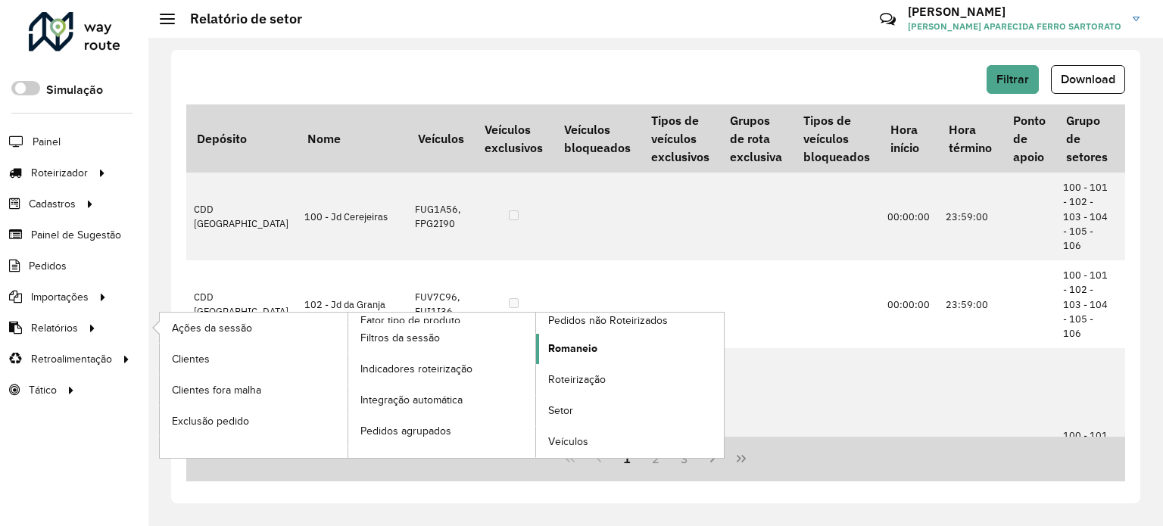
click at [554, 344] on span "Romaneio" at bounding box center [572, 349] width 49 height 16
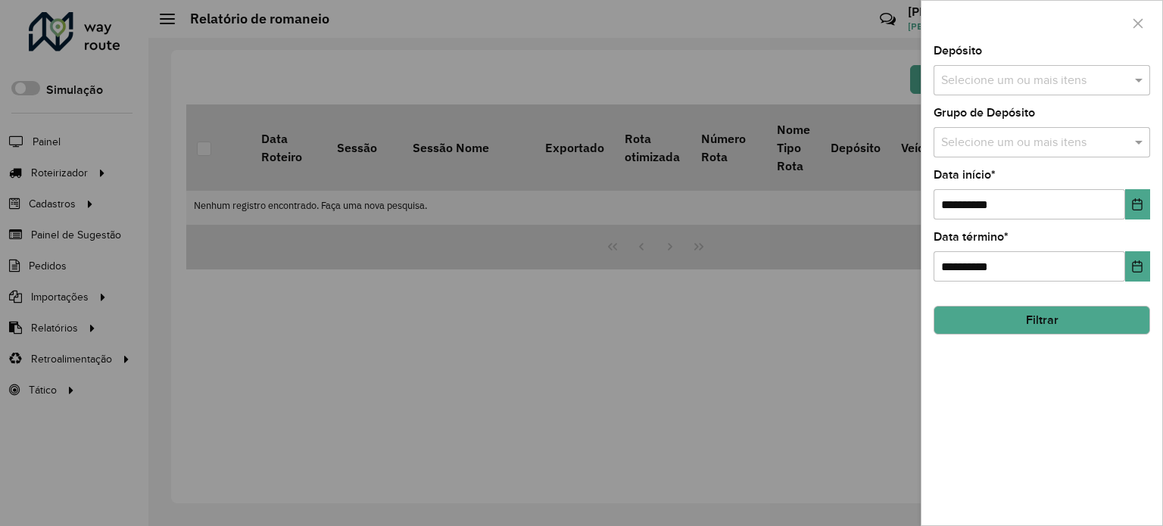
click at [961, 84] on input "text" at bounding box center [1034, 81] width 194 height 18
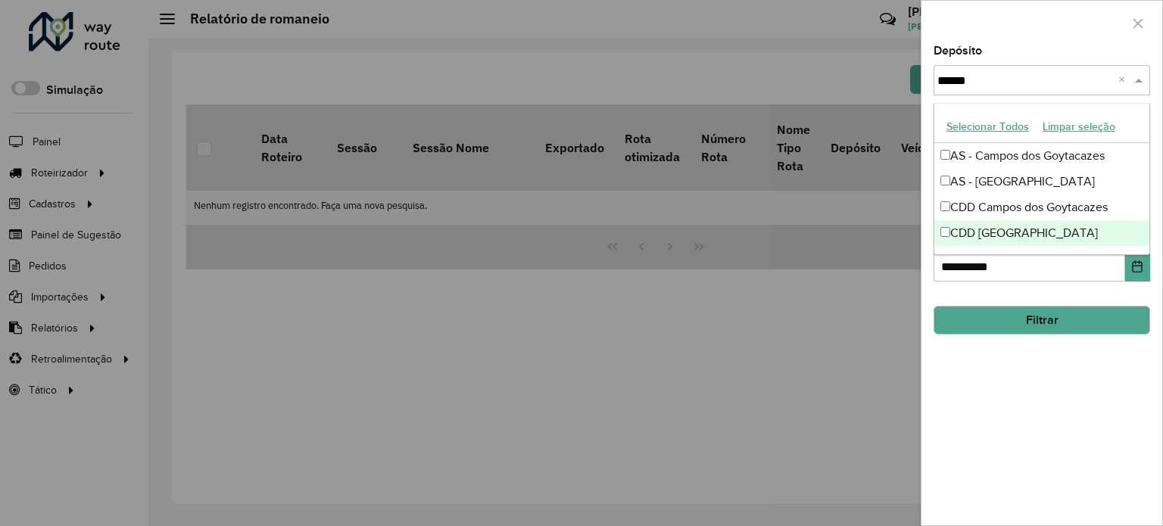
type input "******"
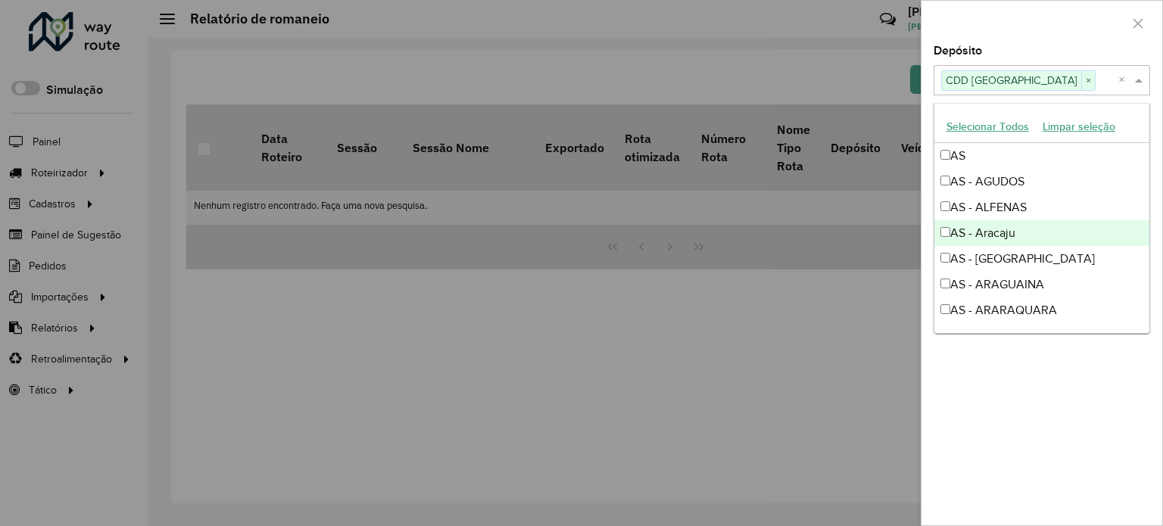
click at [1103, 490] on div "**********" at bounding box center [1041, 285] width 241 height 480
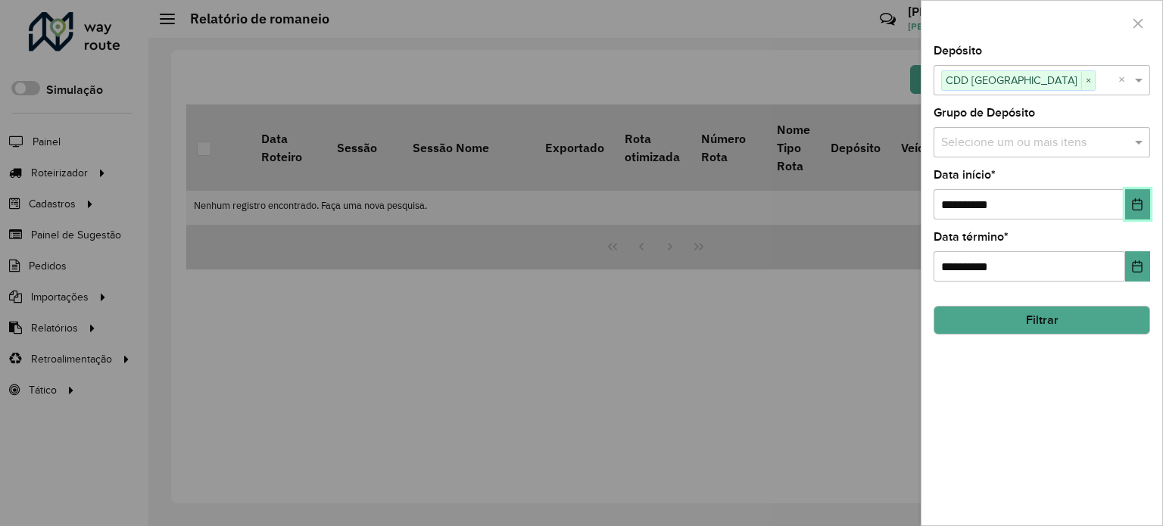
click at [1133, 208] on icon "Choose Date" at bounding box center [1137, 204] width 10 height 12
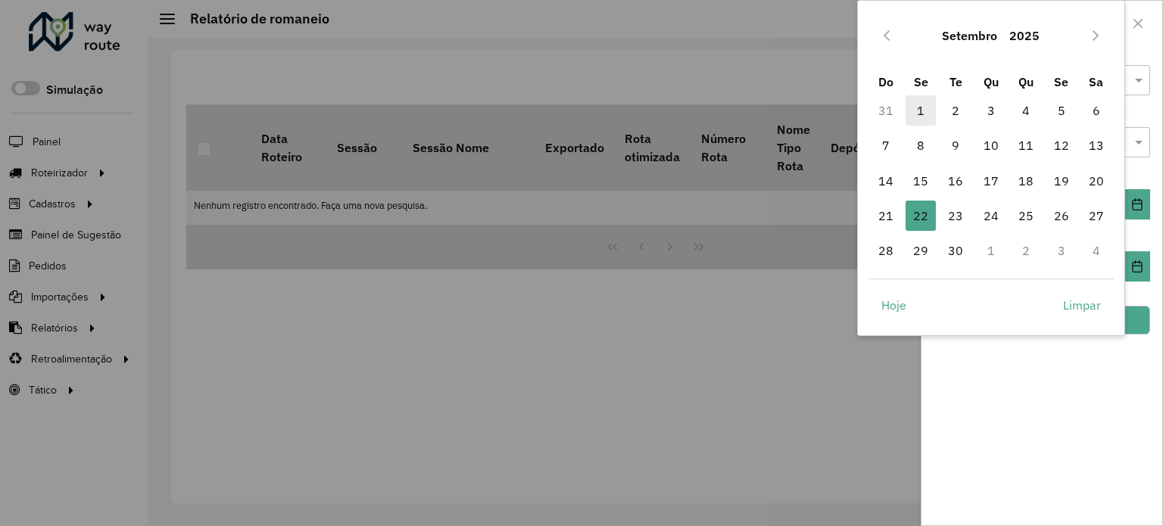
click at [911, 104] on span "1" at bounding box center [920, 110] width 30 height 30
type input "**********"
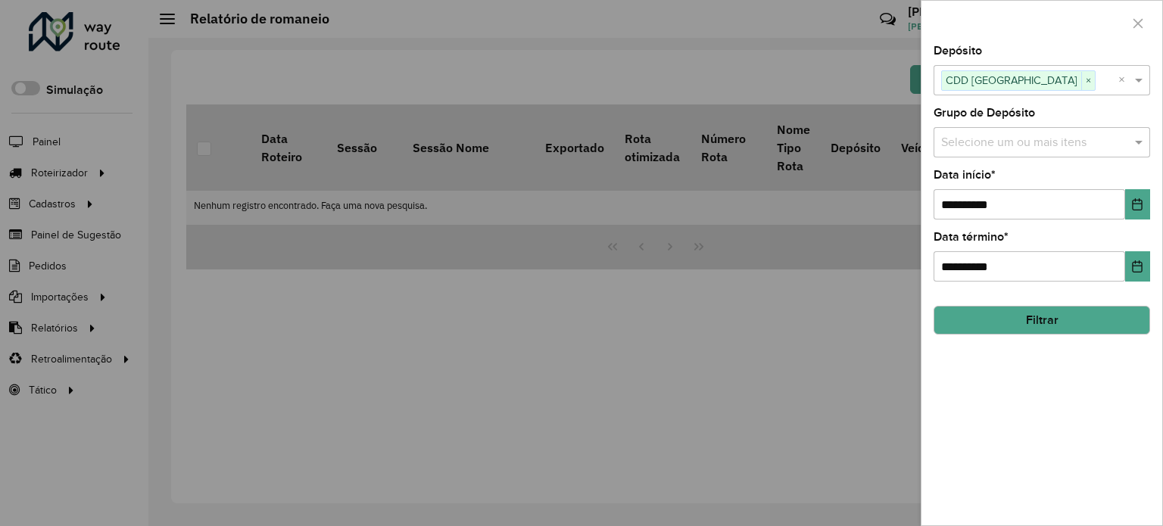
click at [1082, 323] on button "Filtrar" at bounding box center [1041, 320] width 216 height 29
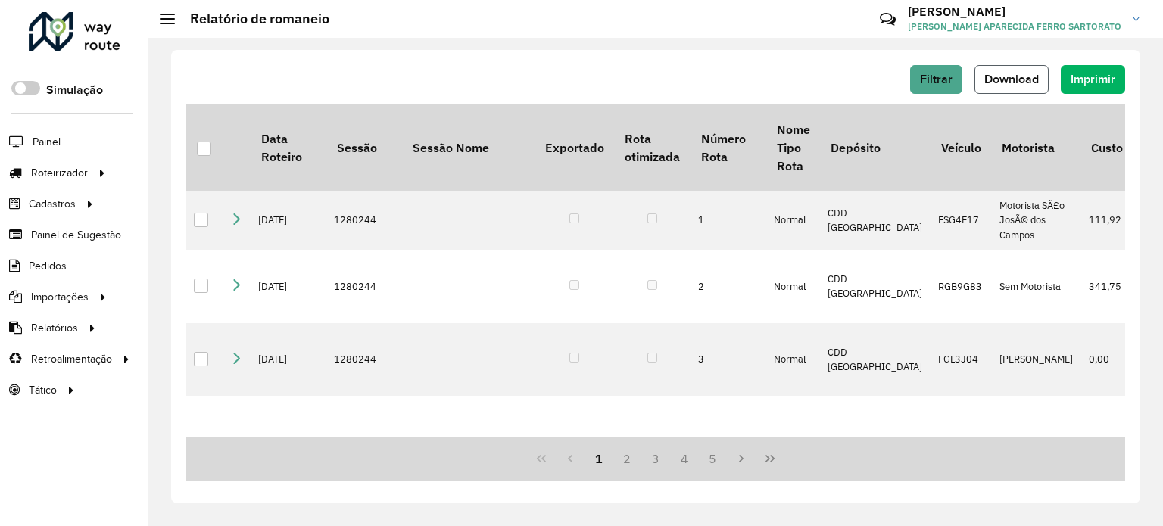
click at [989, 79] on span "Download" at bounding box center [1011, 79] width 54 height 13
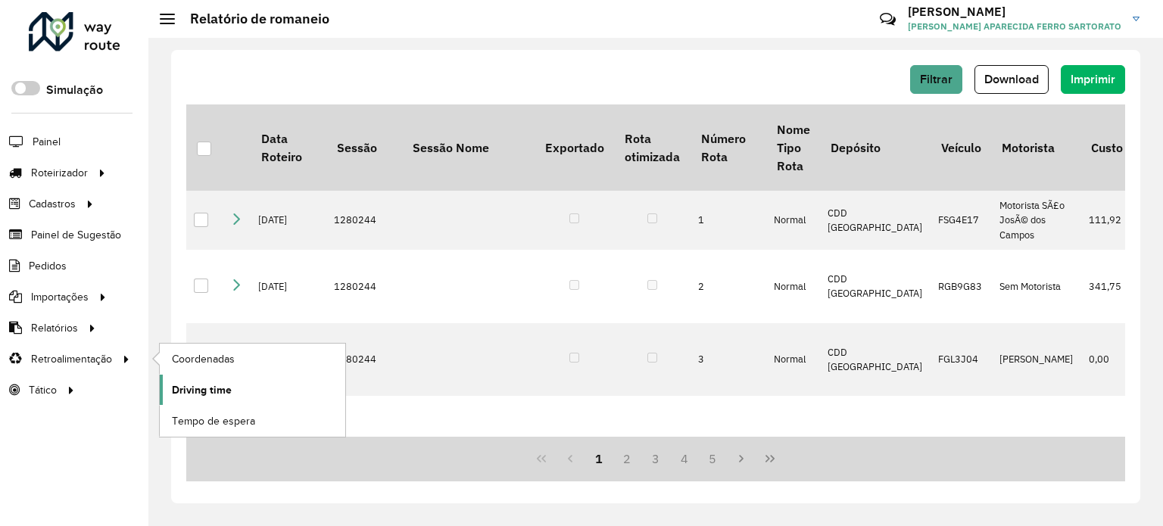
click at [202, 386] on span "Driving time" at bounding box center [202, 390] width 60 height 16
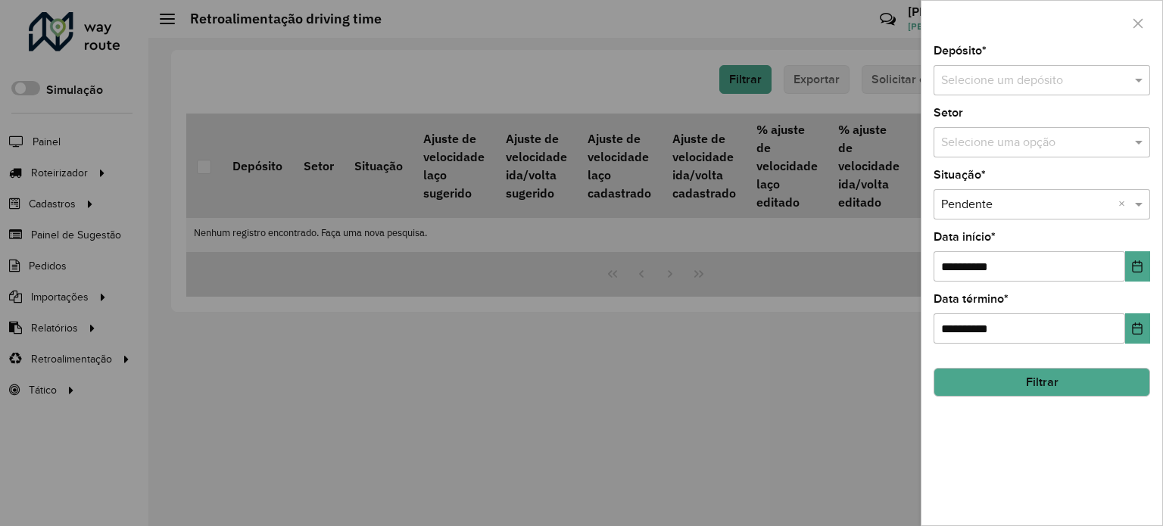
click at [978, 79] on input "text" at bounding box center [1026, 81] width 171 height 18
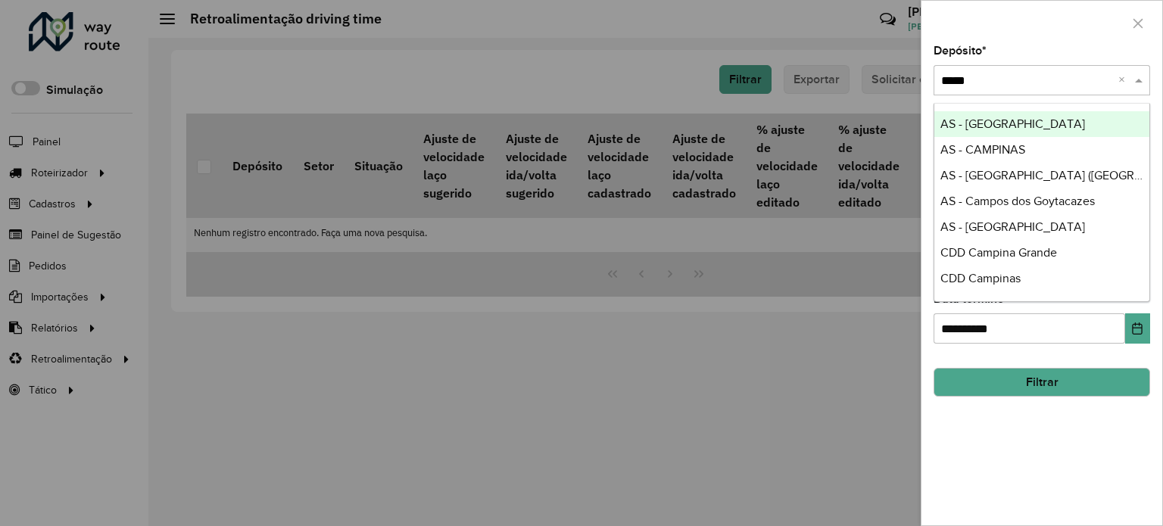
type input "******"
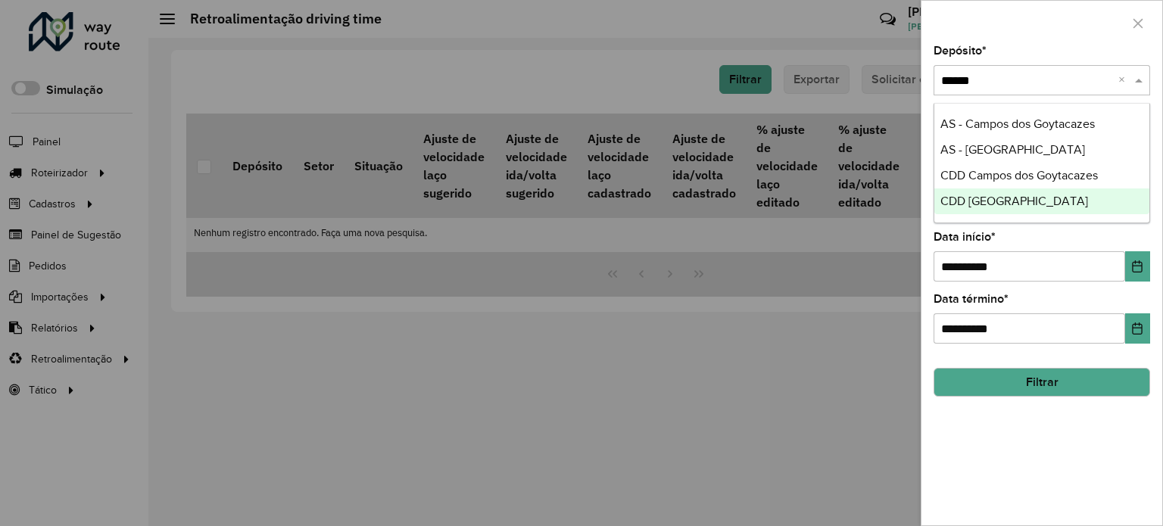
click at [961, 199] on span "CDD São José dos Campos" at bounding box center [1014, 201] width 148 height 13
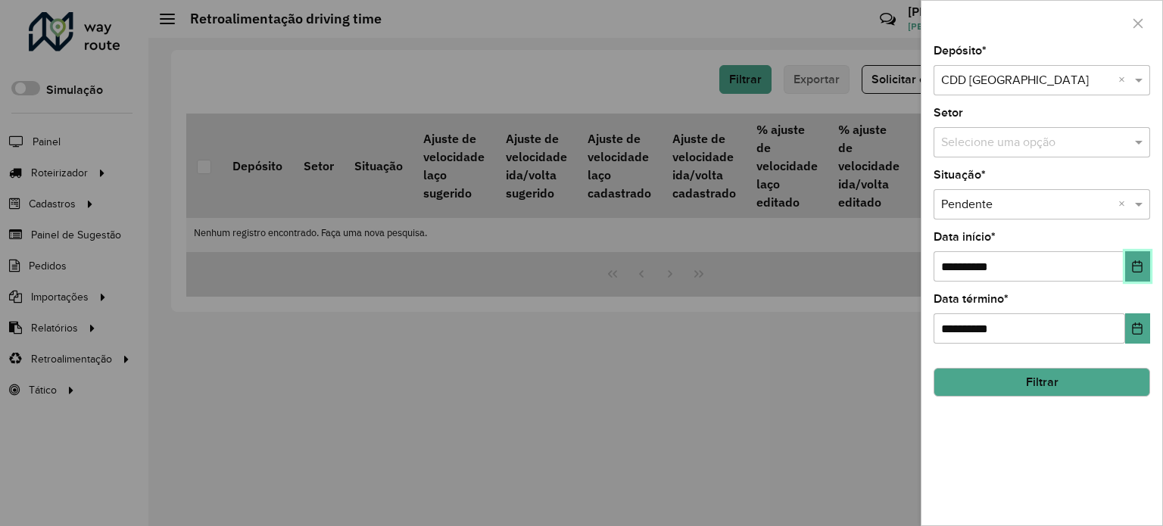
click at [1135, 269] on icon "Choose Date" at bounding box center [1137, 266] width 10 height 12
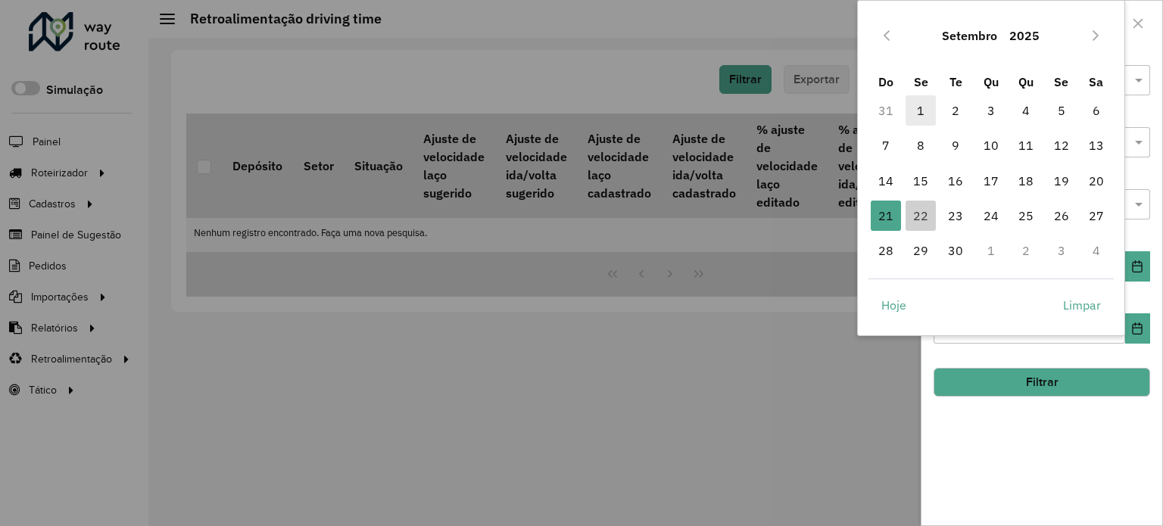
click at [923, 108] on span "1" at bounding box center [920, 110] width 30 height 30
type input "**********"
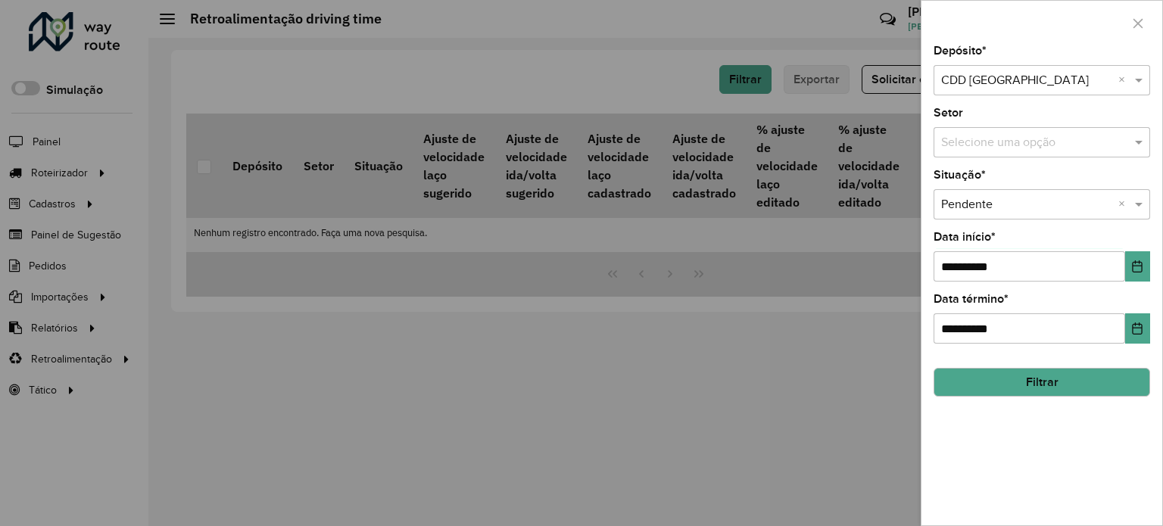
click at [1029, 376] on button "Filtrar" at bounding box center [1041, 382] width 216 height 29
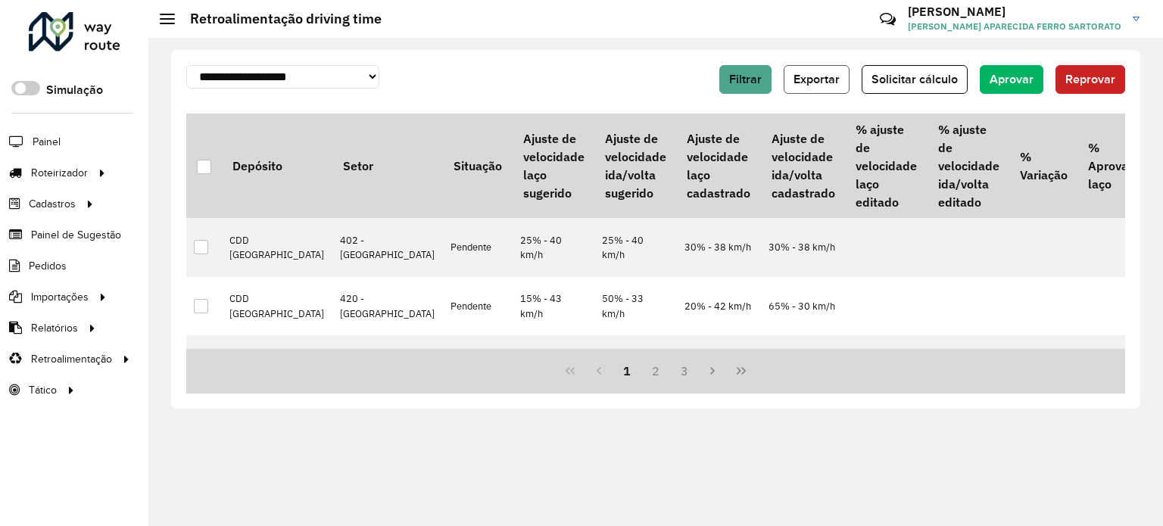
click at [831, 79] on span "Exportar" at bounding box center [816, 79] width 46 height 13
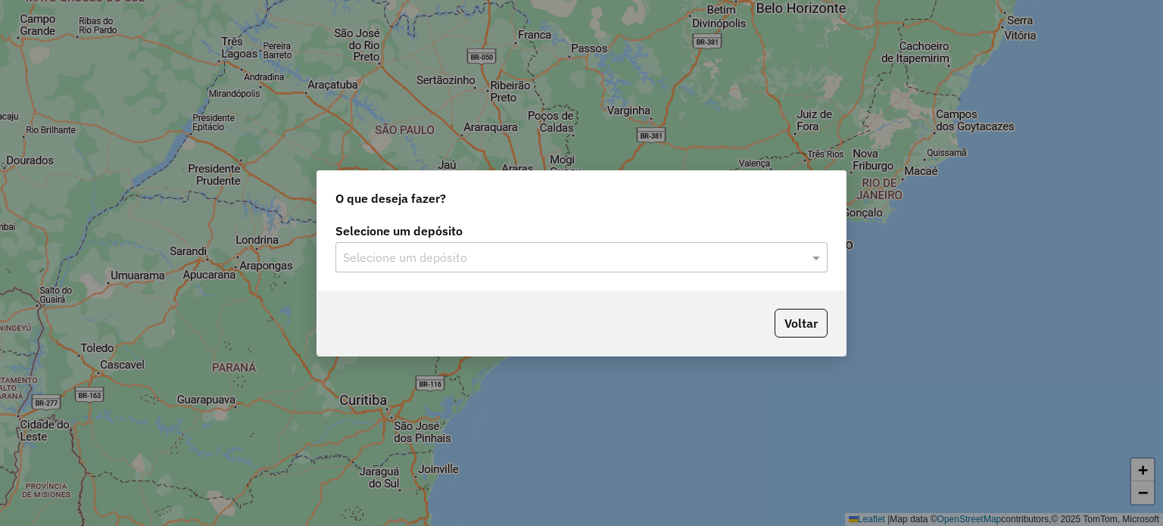
click at [85, 254] on div "O que deseja fazer? Selecione um depósito Selecione um depósito Voltar" at bounding box center [581, 263] width 1163 height 526
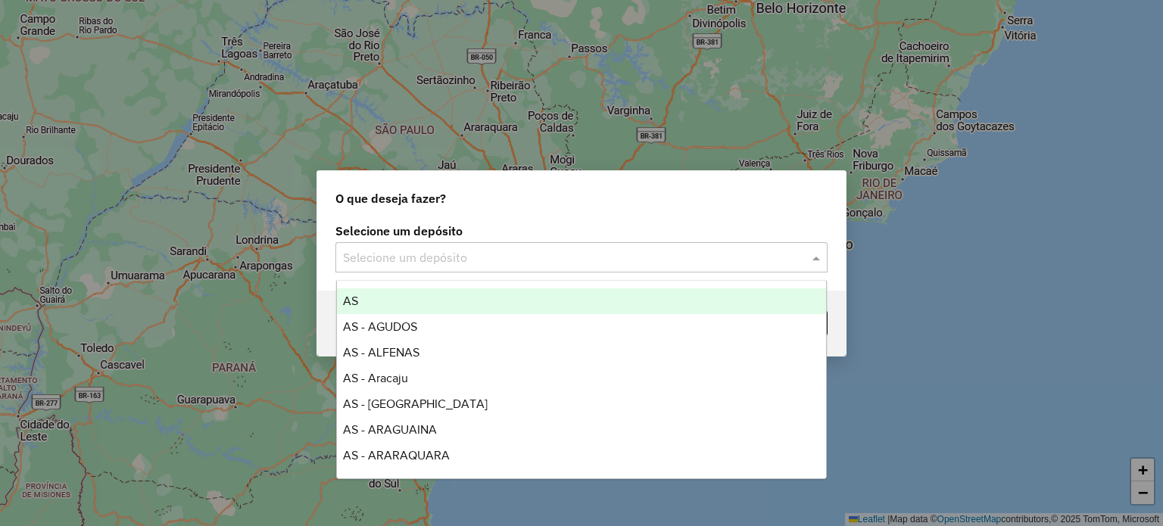
click at [414, 265] on input "text" at bounding box center [566, 258] width 447 height 18
type input "***"
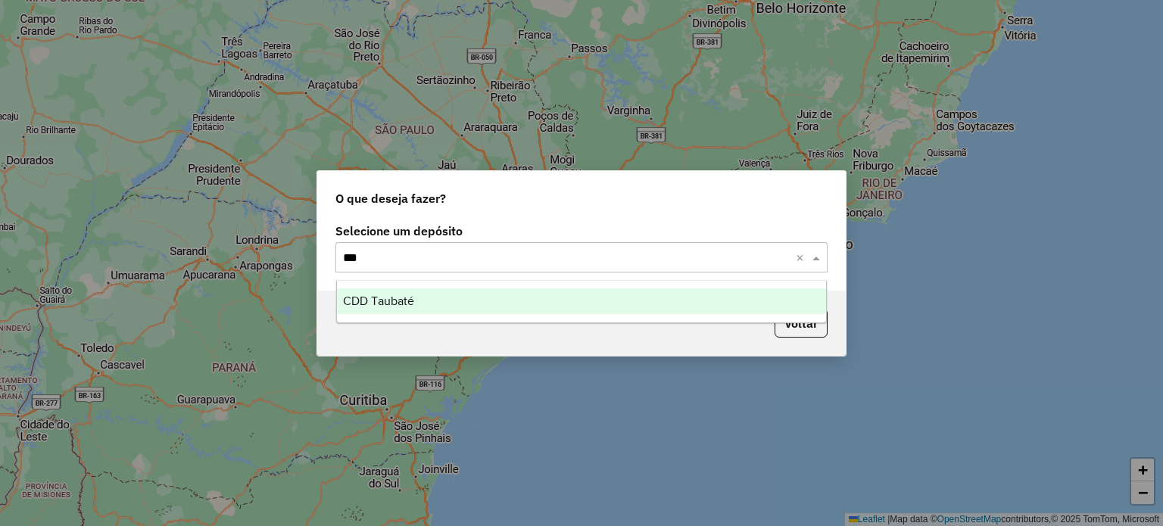
click at [395, 298] on span "CDD Taubaté" at bounding box center [378, 300] width 71 height 13
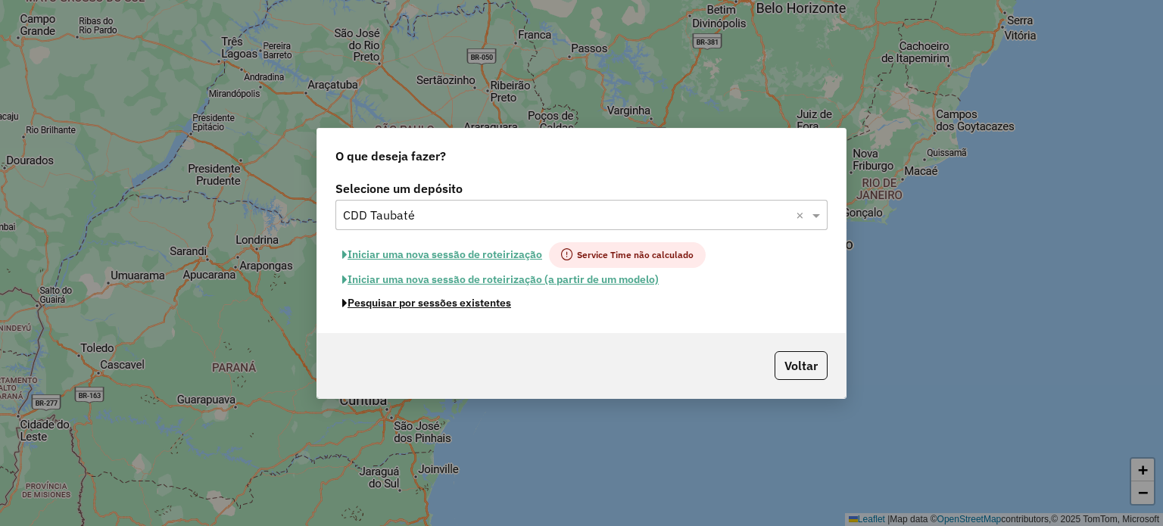
click at [400, 304] on button "Pesquisar por sessões existentes" at bounding box center [426, 302] width 182 height 23
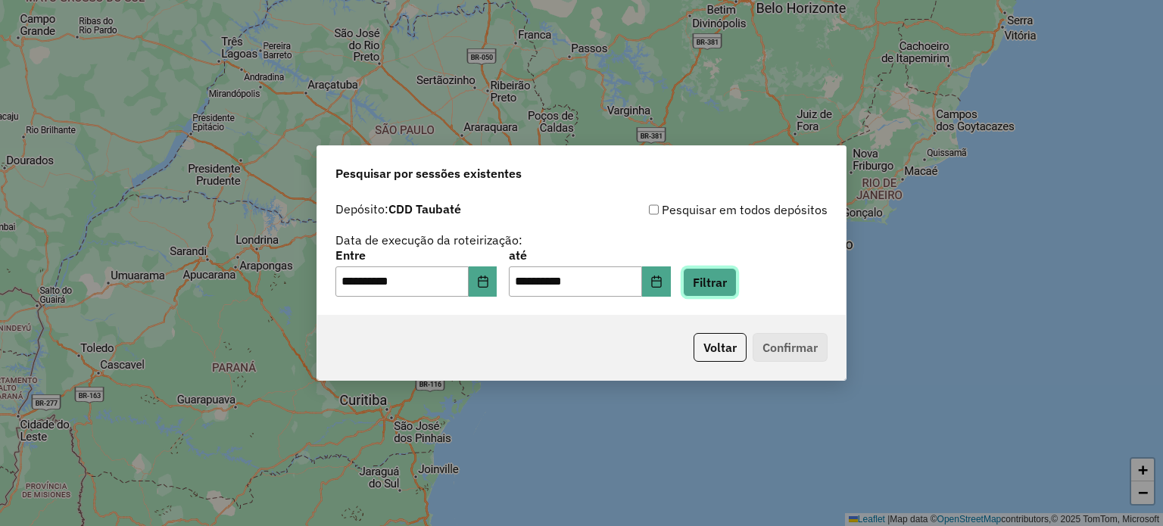
click at [717, 281] on button "Filtrar" at bounding box center [710, 282] width 54 height 29
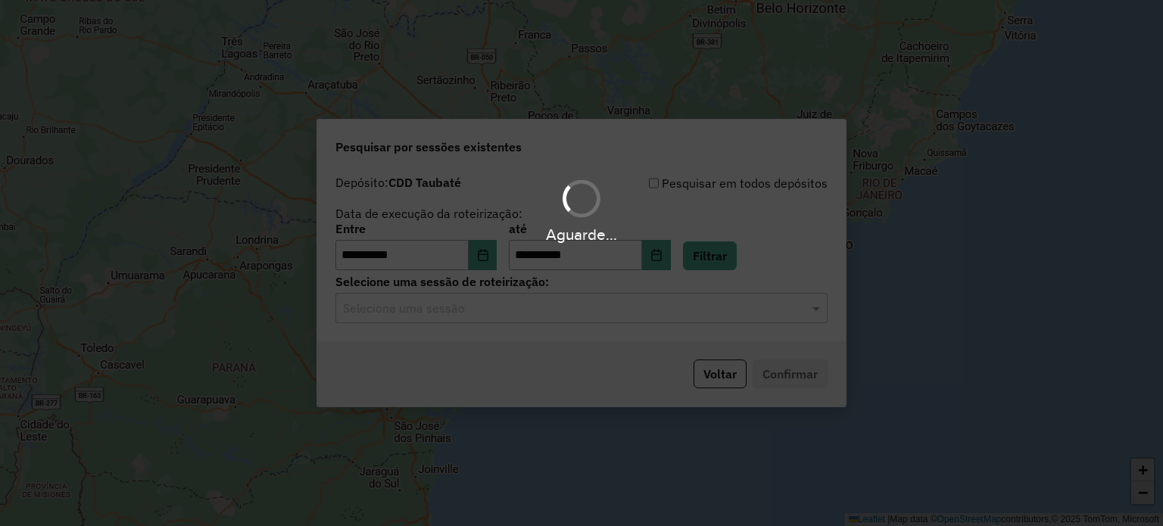
click at [407, 310] on hb-app "**********" at bounding box center [581, 263] width 1163 height 526
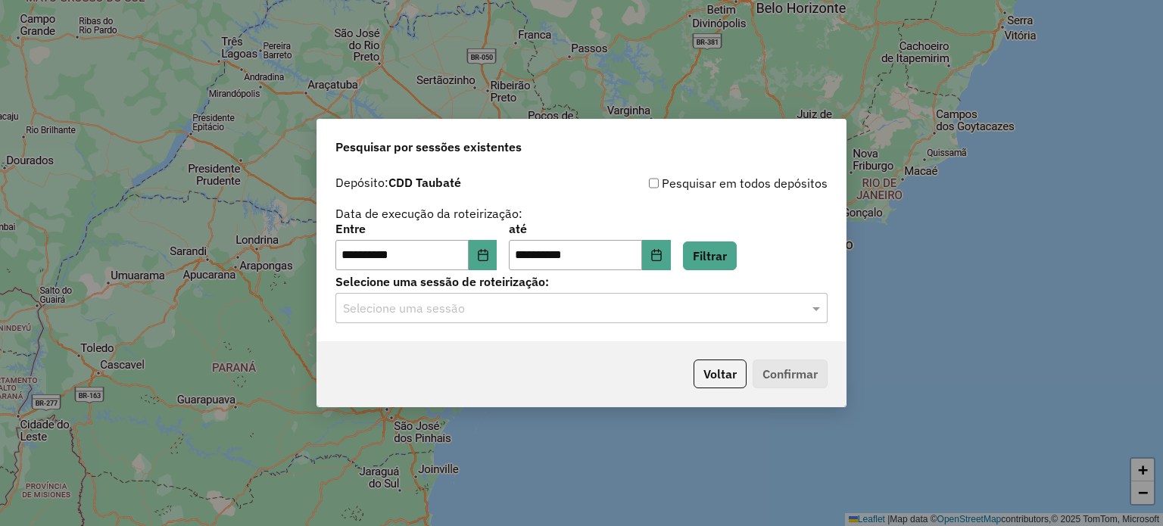
click at [369, 297] on div "Selecione uma sessão" at bounding box center [581, 308] width 492 height 30
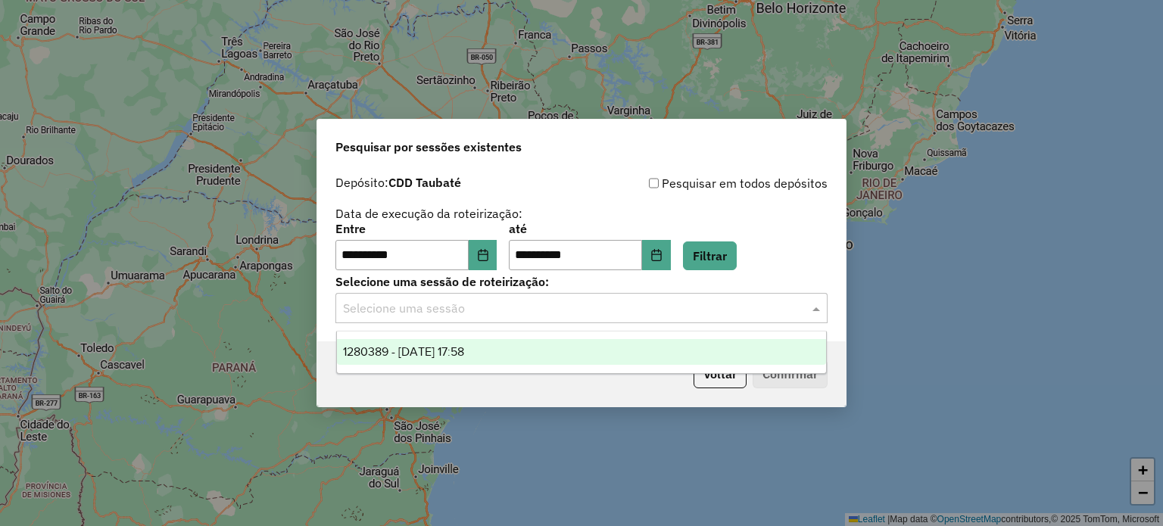
click at [378, 342] on div "1280389 - 22/09/2025 17:58" at bounding box center [582, 352] width 490 height 26
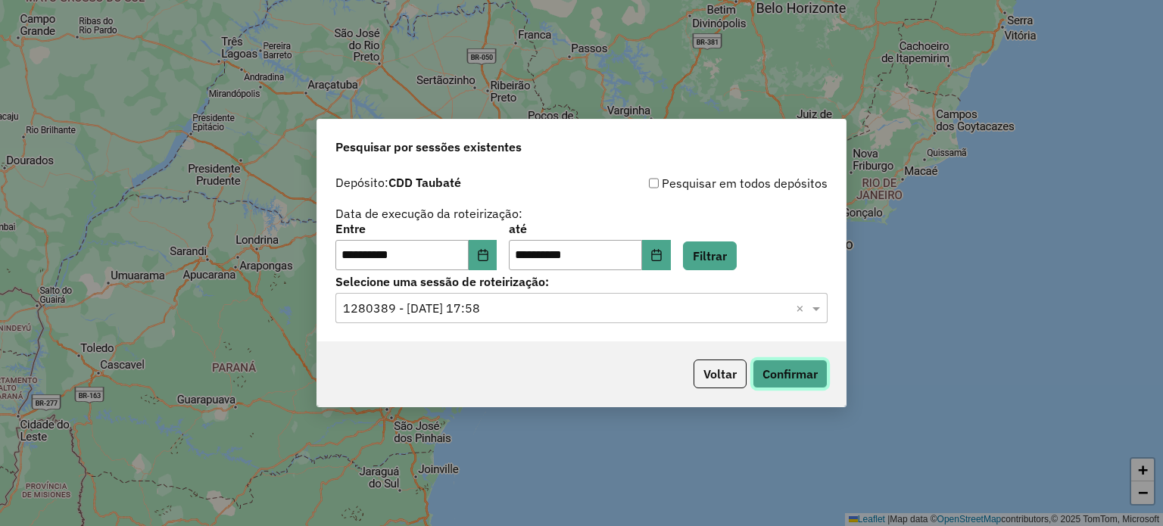
click at [777, 373] on button "Confirmar" at bounding box center [789, 374] width 75 height 29
click at [662, 260] on icon "Choose Date" at bounding box center [656, 255] width 12 height 12
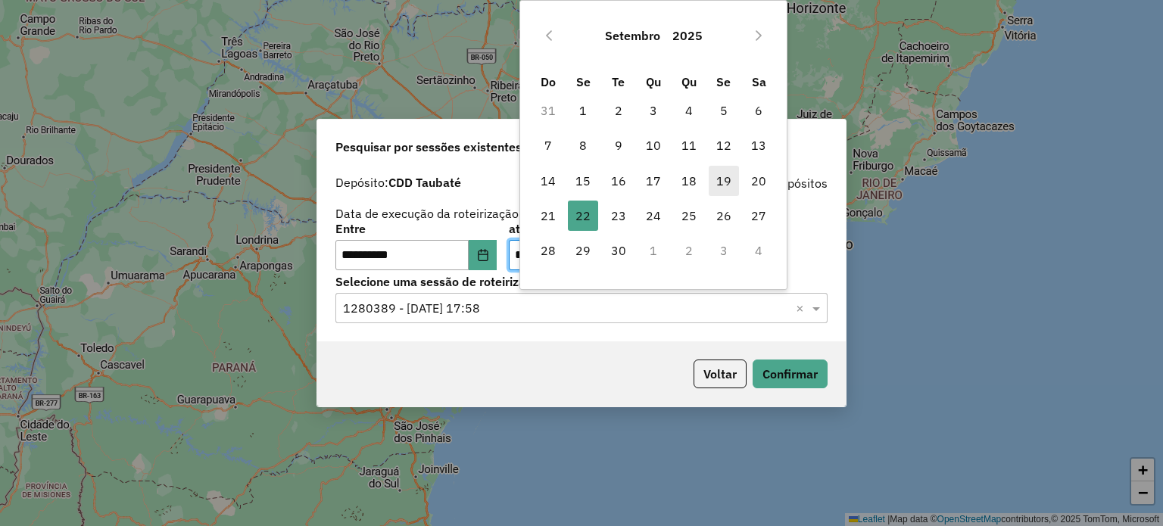
click at [722, 184] on span "19" at bounding box center [723, 181] width 30 height 30
type input "**********"
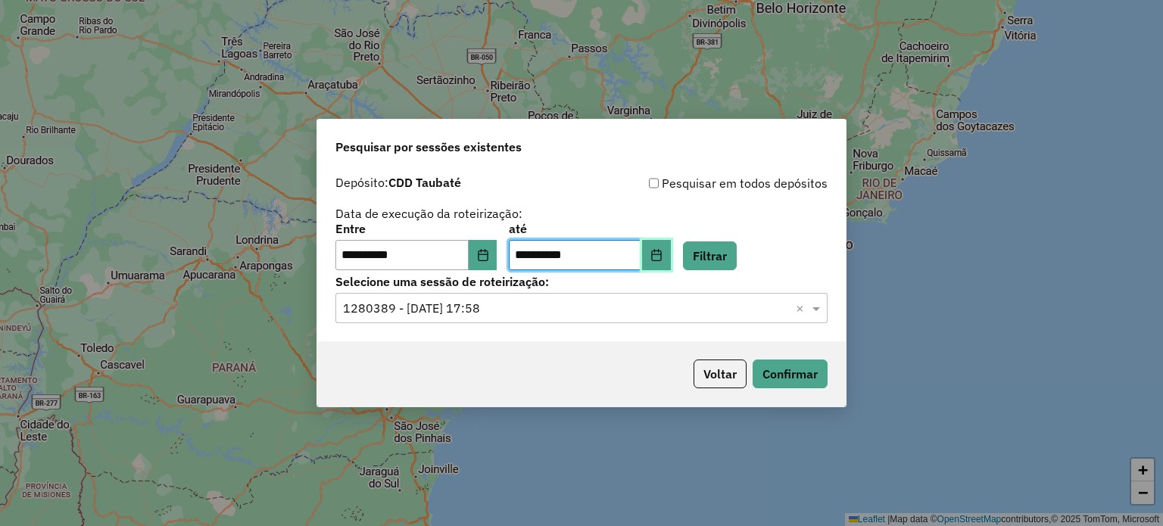
click at [662, 257] on icon "Choose Date" at bounding box center [656, 255] width 12 height 12
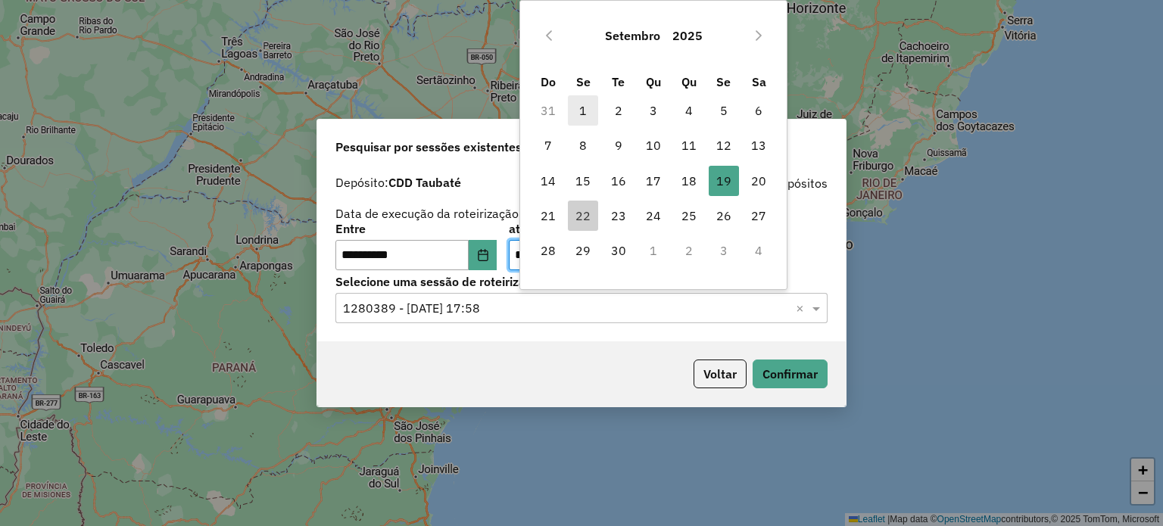
click at [583, 111] on span "1" at bounding box center [583, 110] width 30 height 30
type input "**********"
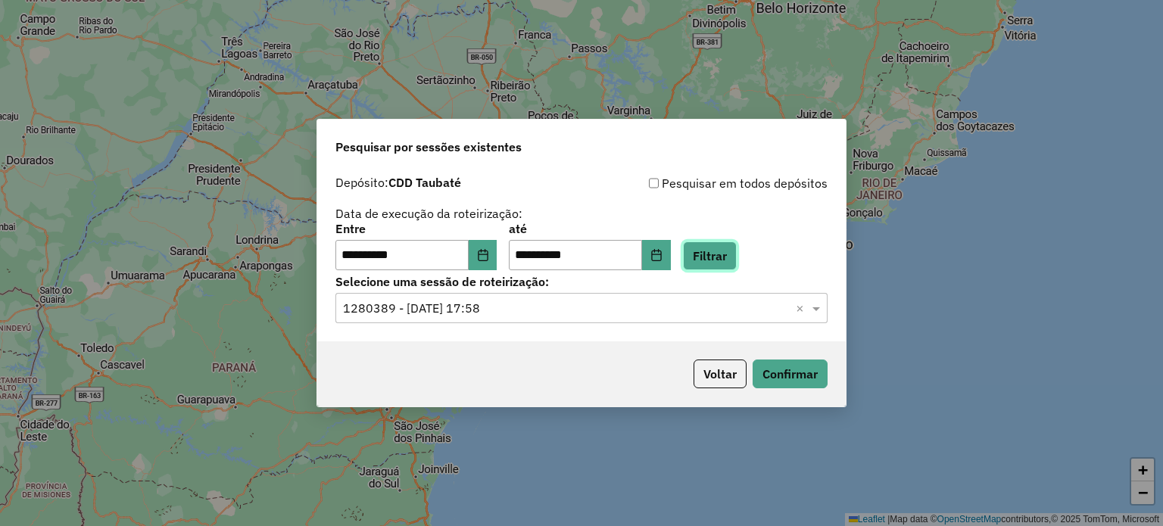
click at [730, 245] on button "Filtrar" at bounding box center [710, 255] width 54 height 29
click at [662, 260] on icon "Choose Date" at bounding box center [656, 255] width 12 height 12
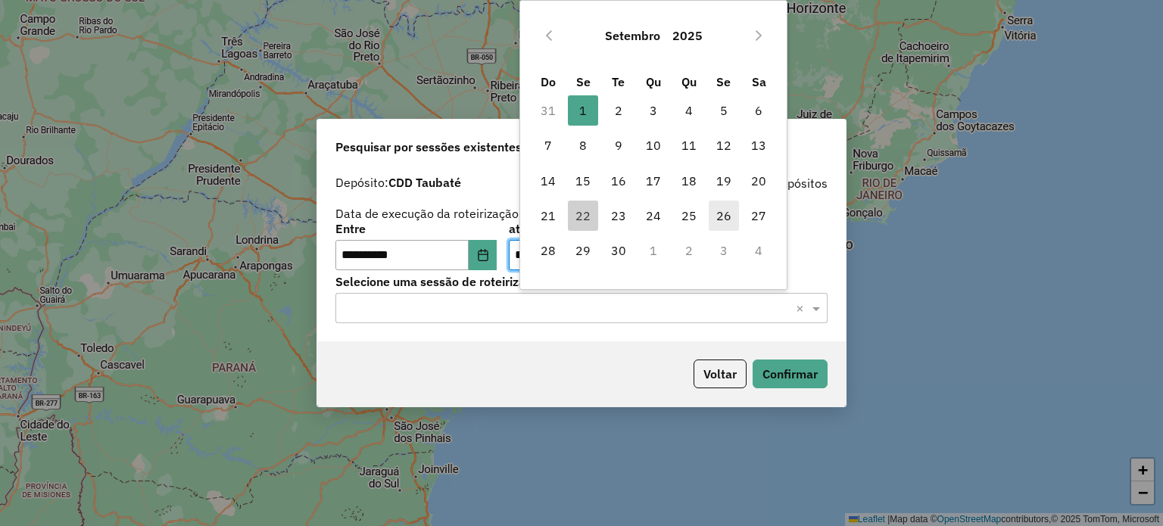
click at [724, 212] on span "26" at bounding box center [723, 216] width 30 height 30
type input "**********"
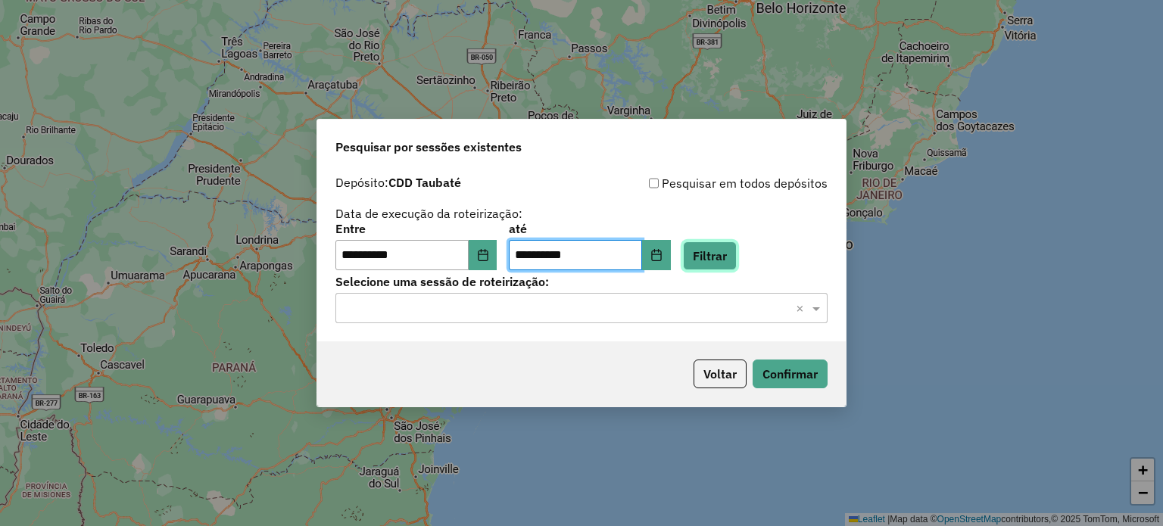
click at [728, 266] on button "Filtrar" at bounding box center [710, 255] width 54 height 29
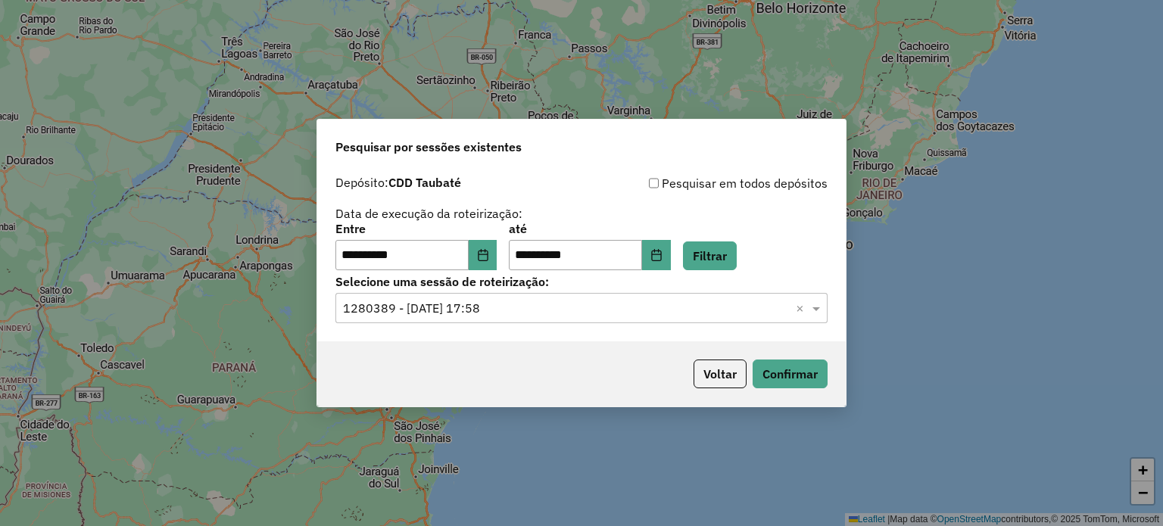
click at [557, 305] on input "text" at bounding box center [566, 309] width 447 height 18
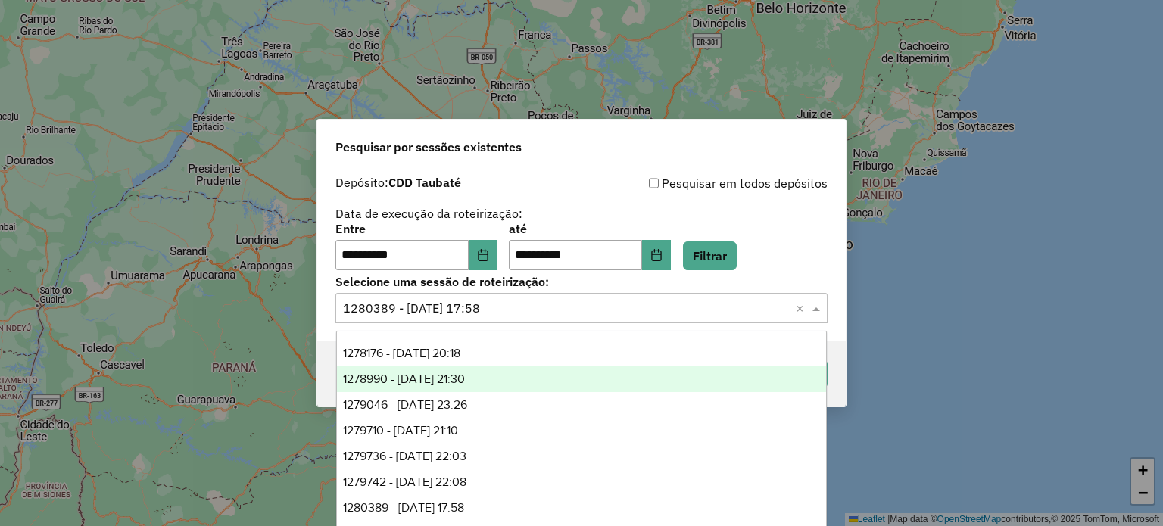
scroll to position [210, 0]
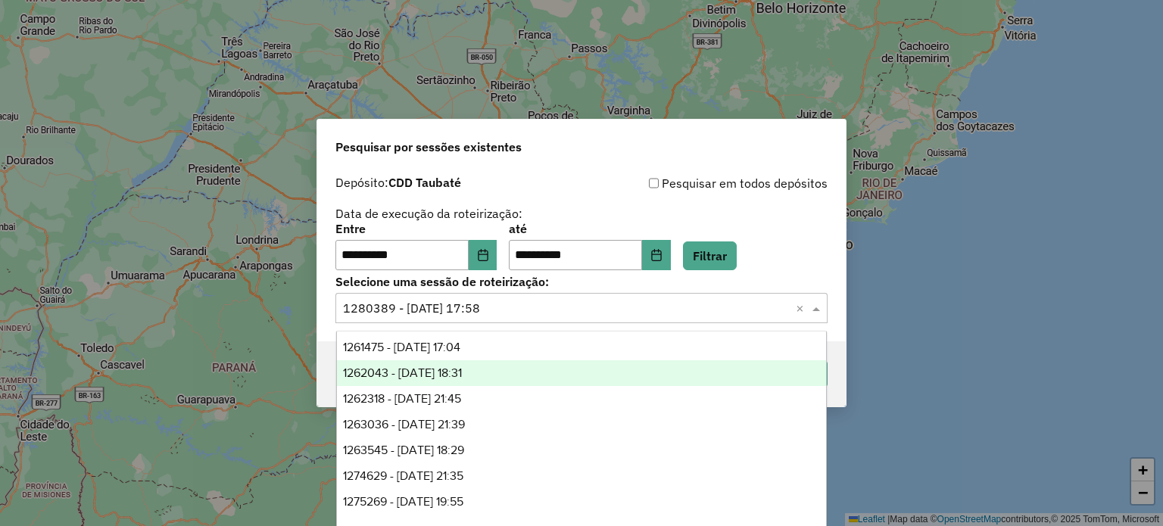
click at [448, 379] on span "1262043 - 09/09/2025 18:31" at bounding box center [402, 372] width 119 height 13
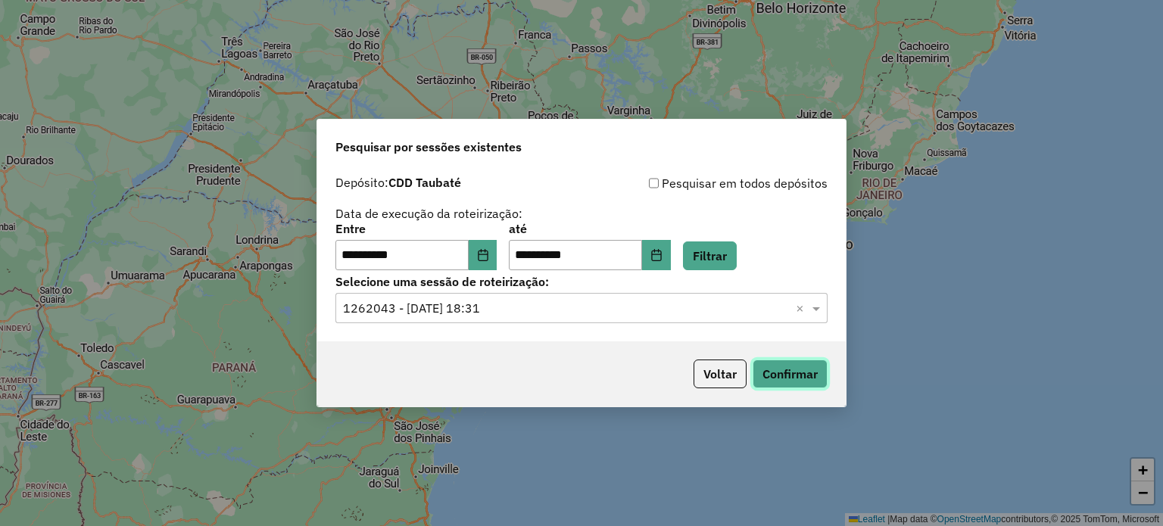
click at [772, 369] on button "Confirmar" at bounding box center [789, 374] width 75 height 29
click at [718, 381] on button "Voltar" at bounding box center [719, 374] width 53 height 29
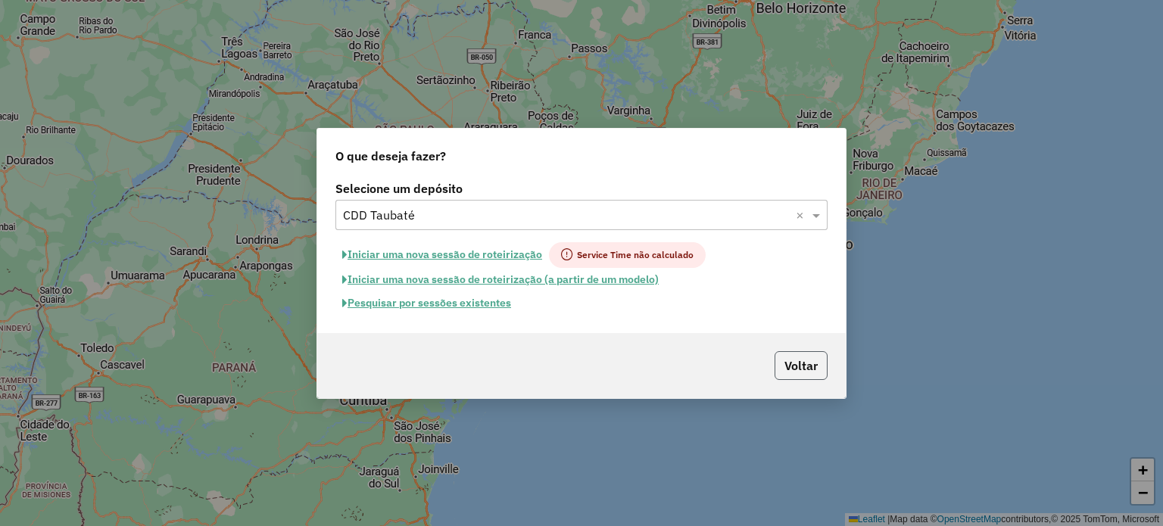
click at [790, 360] on button "Voltar" at bounding box center [800, 365] width 53 height 29
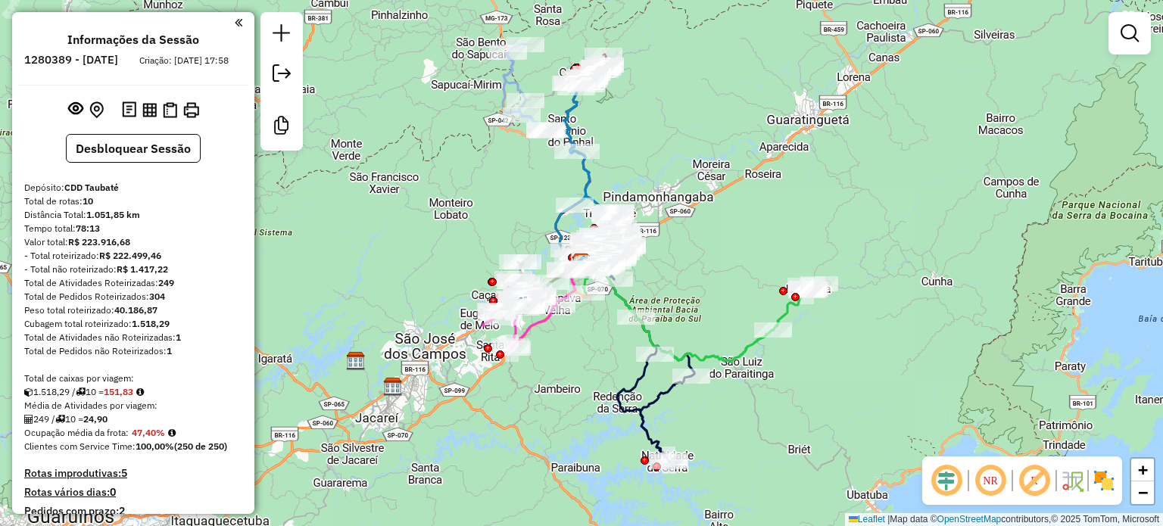
click at [342, 509] on div "Janela de atendimento Grade de atendimento Capacidade Transportadoras Veículos …" at bounding box center [581, 263] width 1163 height 526
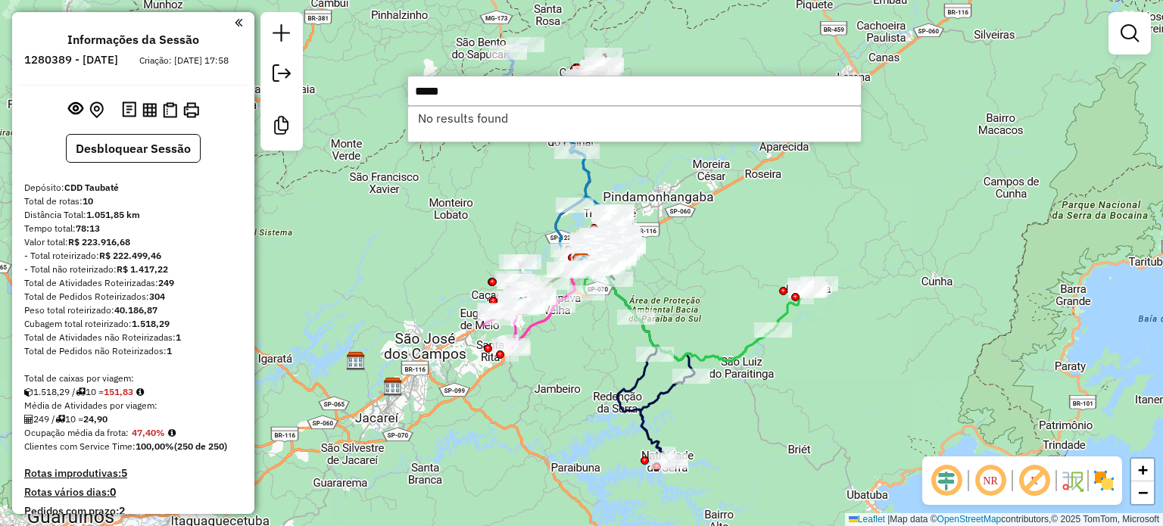
type input "*****"
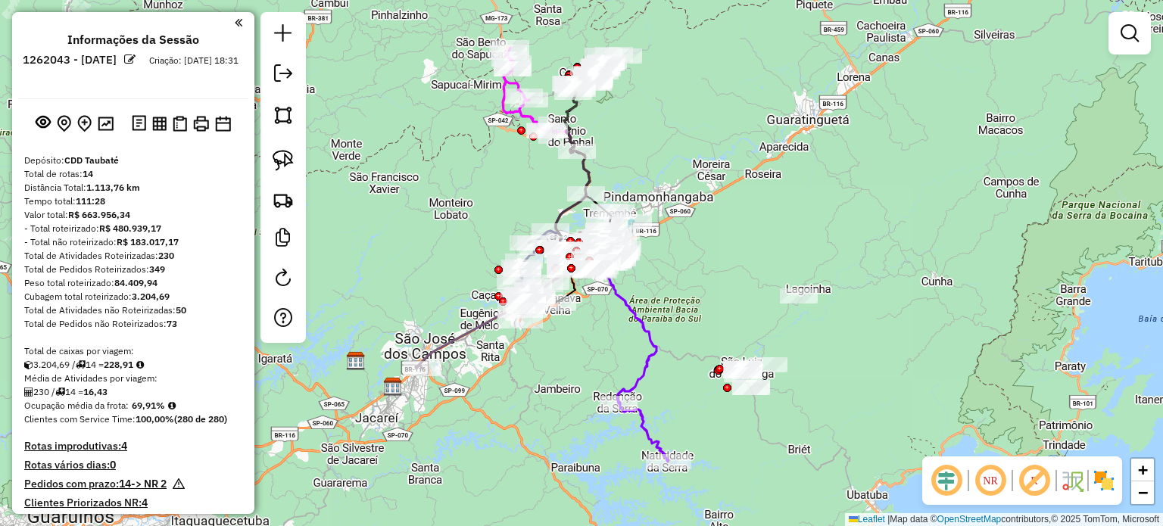
click at [736, 168] on div "Janela de atendimento Grade de atendimento Capacidade Transportadoras Veículos …" at bounding box center [581, 263] width 1163 height 526
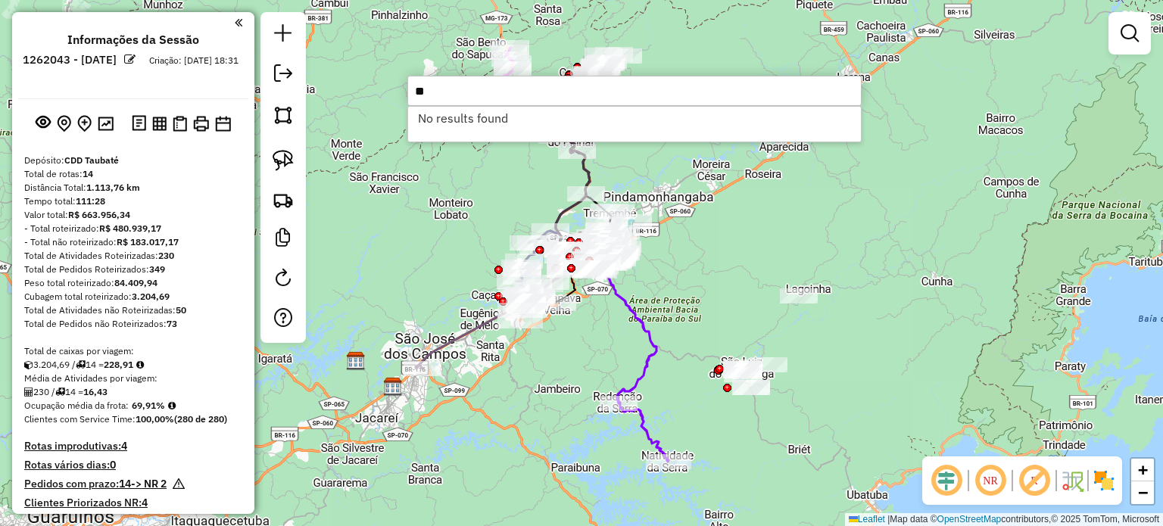
type input "*"
